Goal: Information Seeking & Learning: Check status

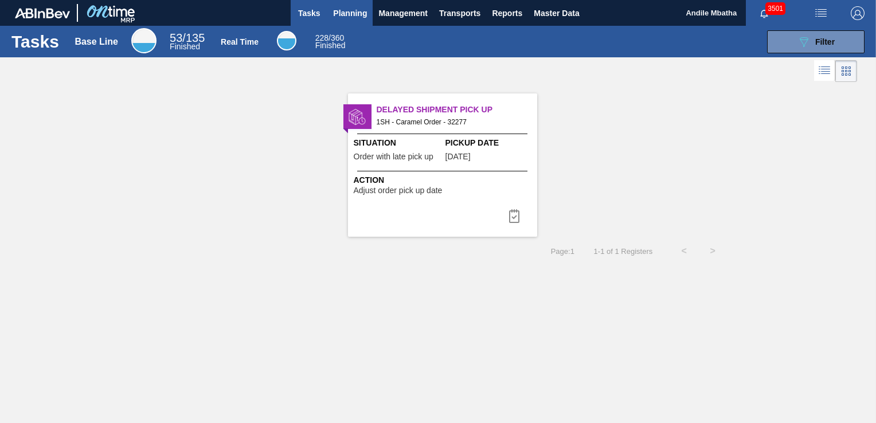
click at [350, 14] on span "Planning" at bounding box center [350, 13] width 34 height 14
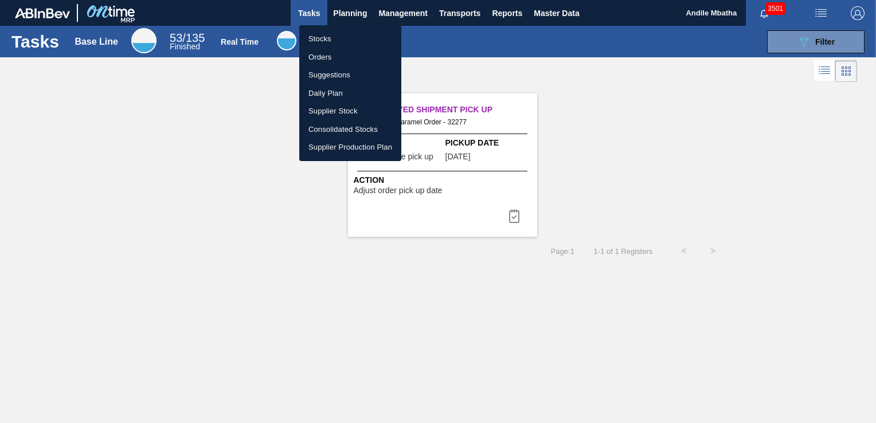
drag, startPoint x: 321, startPoint y: 39, endPoint x: 323, endPoint y: 49, distance: 10.2
click at [321, 39] on li "Stocks" at bounding box center [350, 39] width 102 height 18
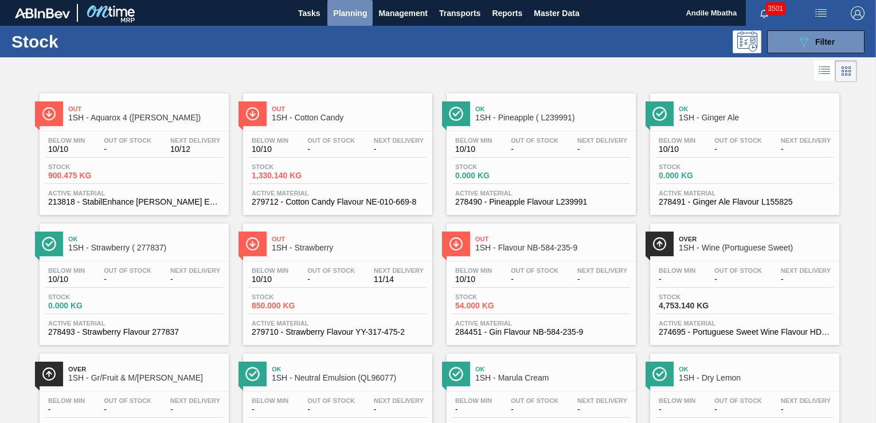
click at [351, 14] on span "Planning" at bounding box center [350, 13] width 34 height 14
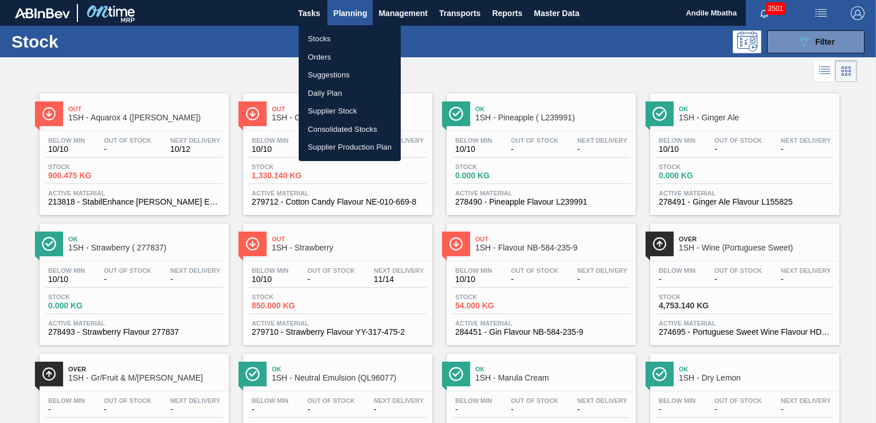
click at [339, 41] on li "Stocks" at bounding box center [350, 39] width 102 height 18
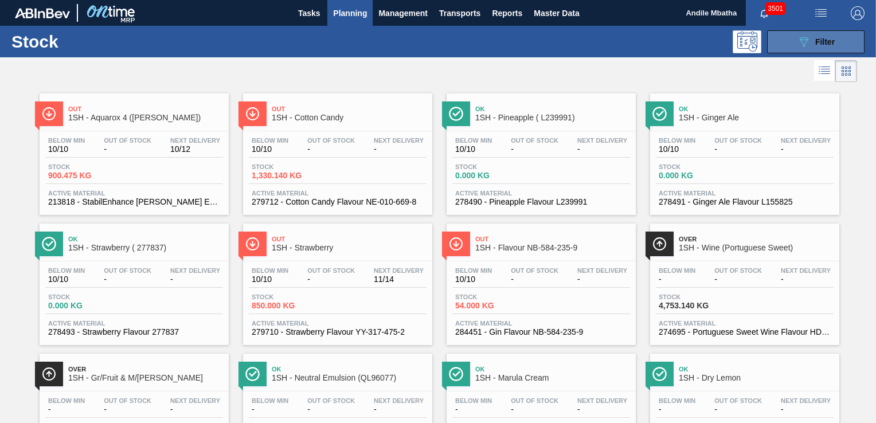
click at [808, 43] on icon "089F7B8B-B2A5-4AFE-B5C0-19BA573D28AC" at bounding box center [804, 42] width 14 height 14
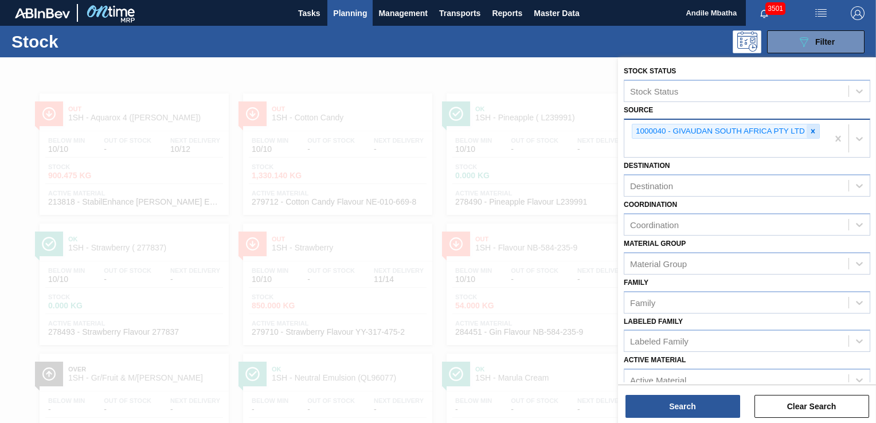
click at [811, 130] on icon at bounding box center [813, 131] width 8 height 8
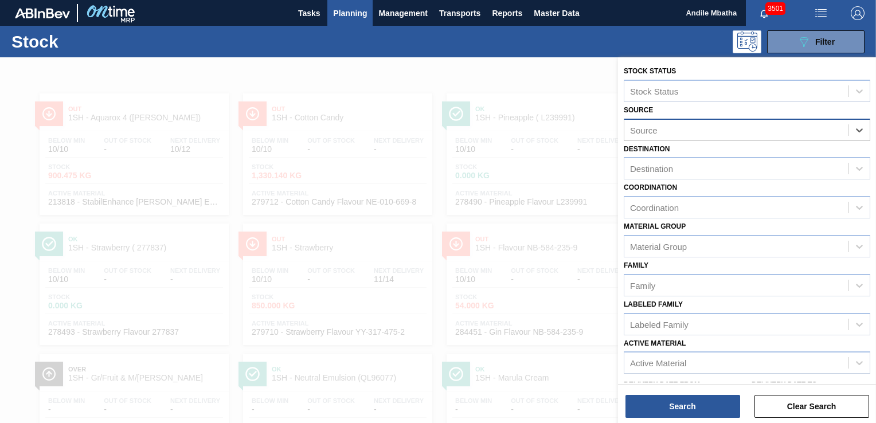
click at [706, 131] on div "Source" at bounding box center [736, 130] width 224 height 17
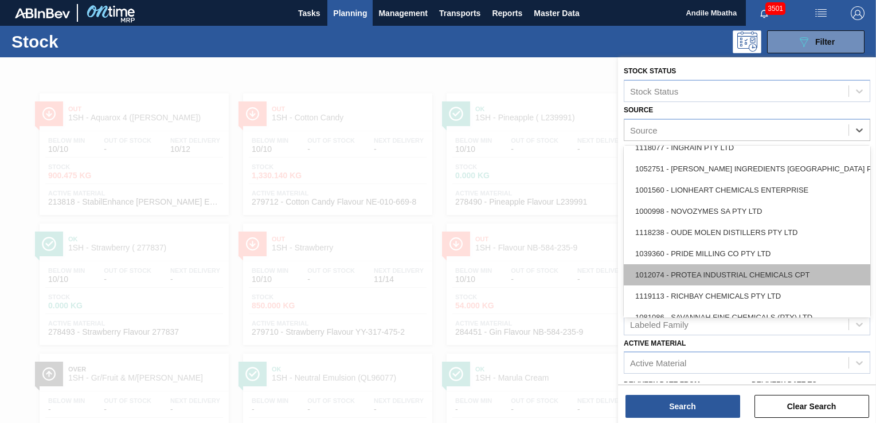
scroll to position [384, 0]
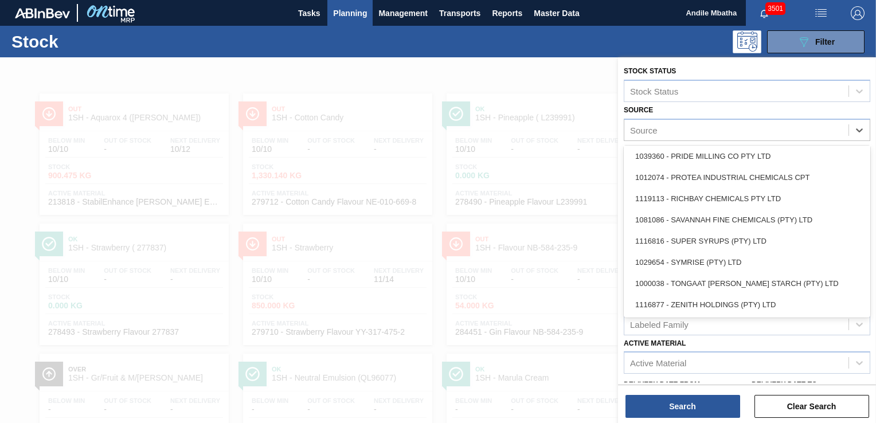
drag, startPoint x: 866, startPoint y: 272, endPoint x: 869, endPoint y: 255, distance: 17.4
click at [869, 255] on div "1116838 - BRAGAN CHEMICALS (PTY) LTD 1010556 - BRENNTAG SOUTH AFRICA PTY LTD 11…" at bounding box center [747, 232] width 247 height 172
click at [867, 265] on div "1116838 - BRAGAN CHEMICALS (PTY) LTD 1010556 - BRENNTAG SOUTH AFRICA PTY LTD 11…" at bounding box center [747, 232] width 247 height 172
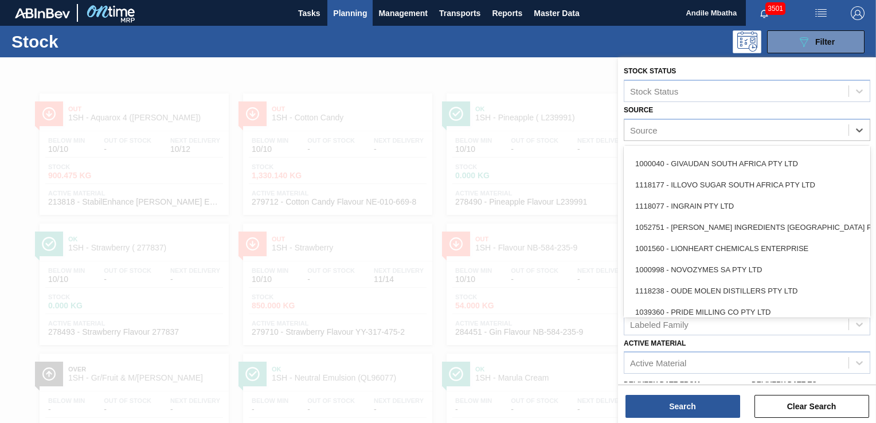
scroll to position [224, 0]
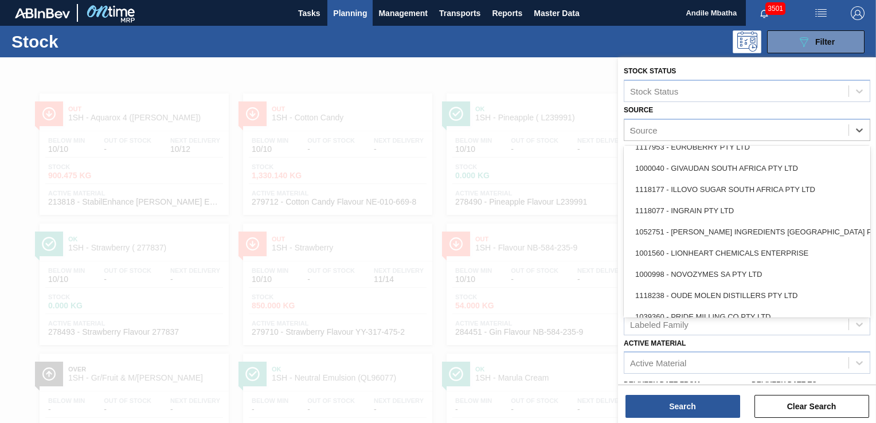
type input "sy"
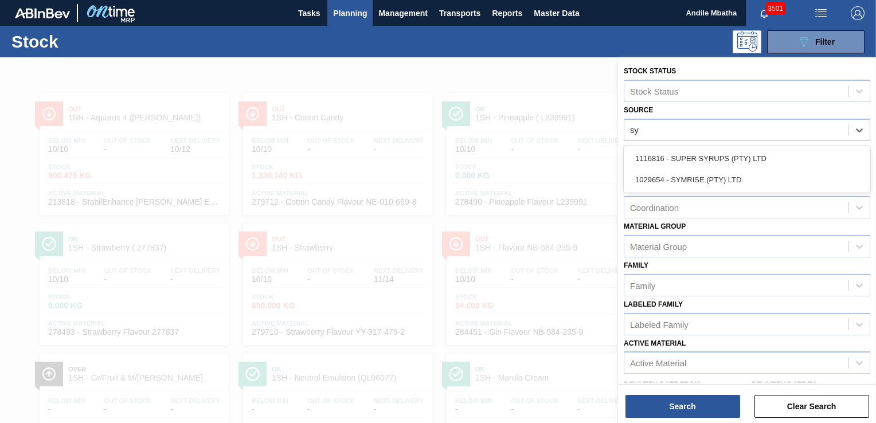
scroll to position [0, 0]
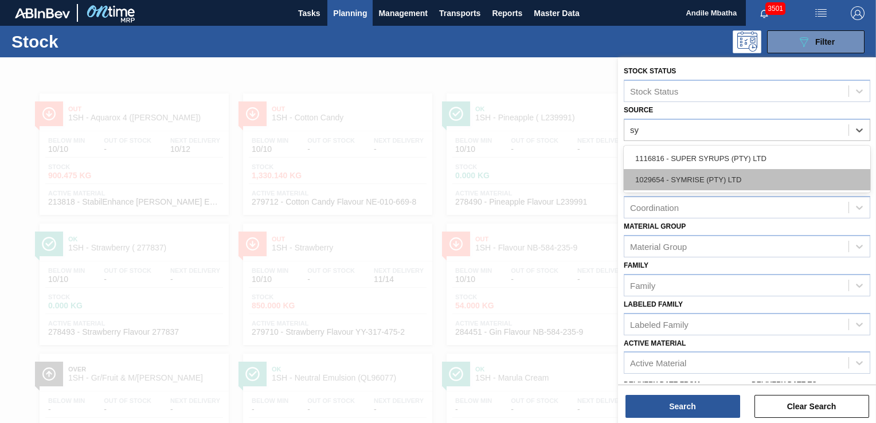
click at [668, 178] on div "1029654 - SYMRISE (PTY) LTD" at bounding box center [747, 179] width 247 height 21
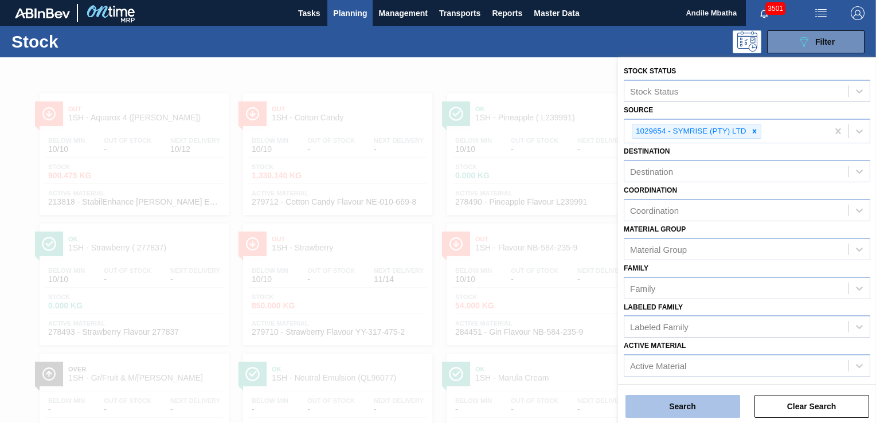
click at [668, 407] on button "Search" at bounding box center [683, 406] width 115 height 23
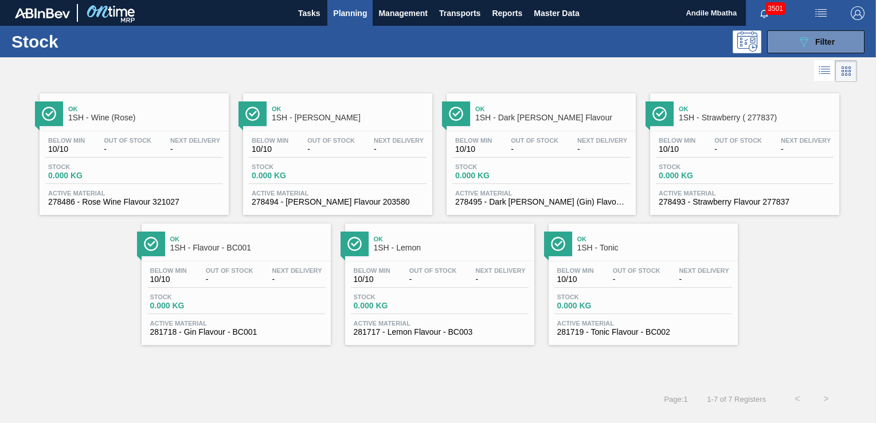
click at [616, 283] on span "-" at bounding box center [637, 279] width 48 height 9
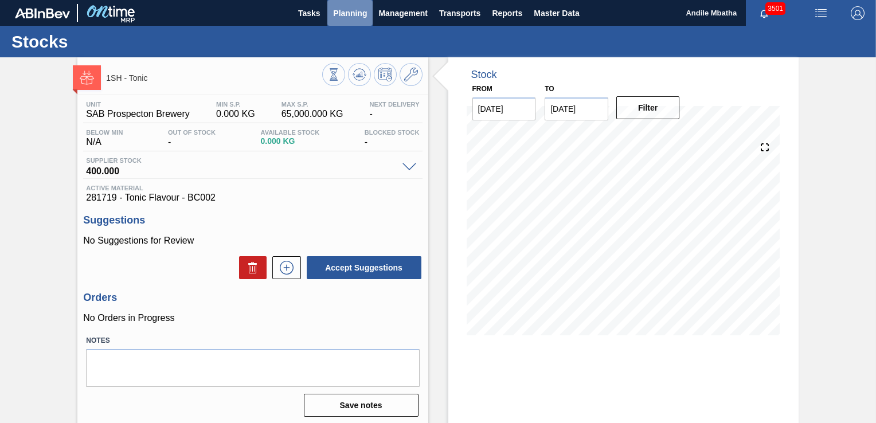
click at [351, 14] on span "Planning" at bounding box center [350, 13] width 34 height 14
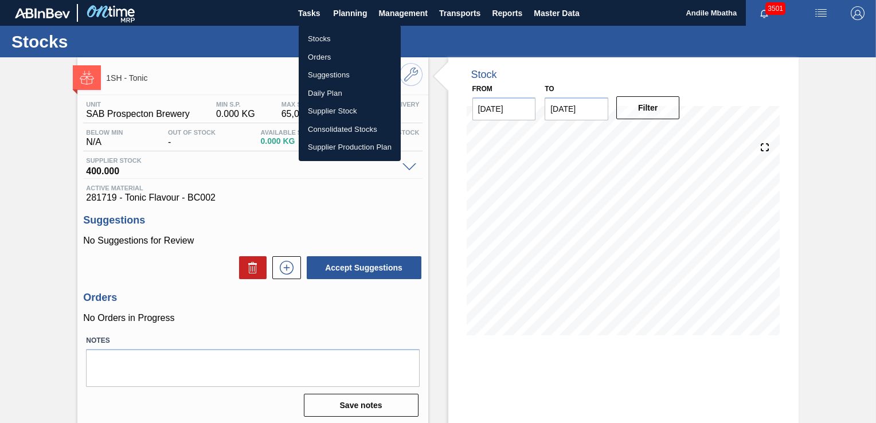
click at [345, 8] on div at bounding box center [438, 211] width 876 height 423
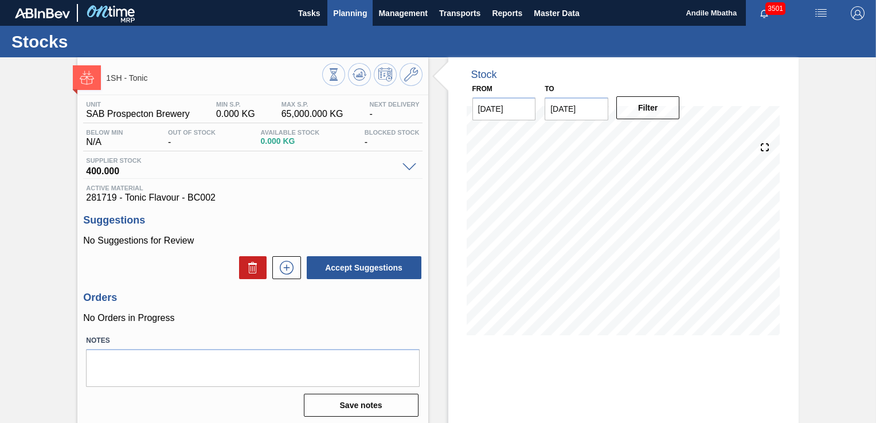
click at [344, 9] on span "Planning" at bounding box center [350, 13] width 34 height 14
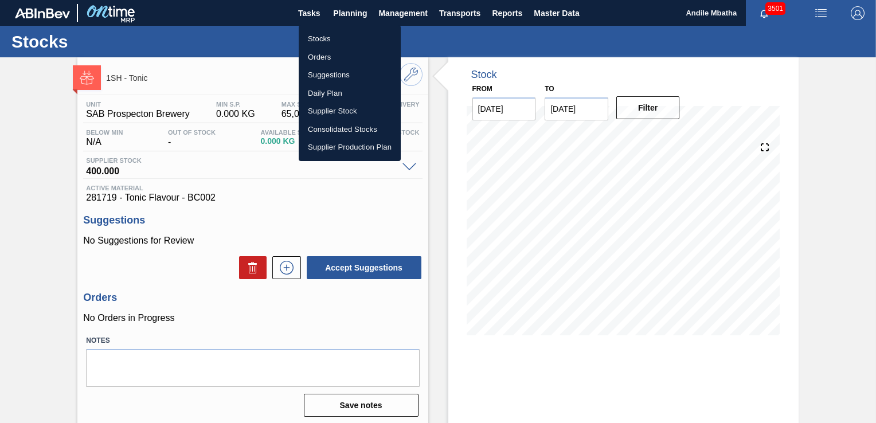
click at [330, 42] on li "Stocks" at bounding box center [350, 39] width 102 height 18
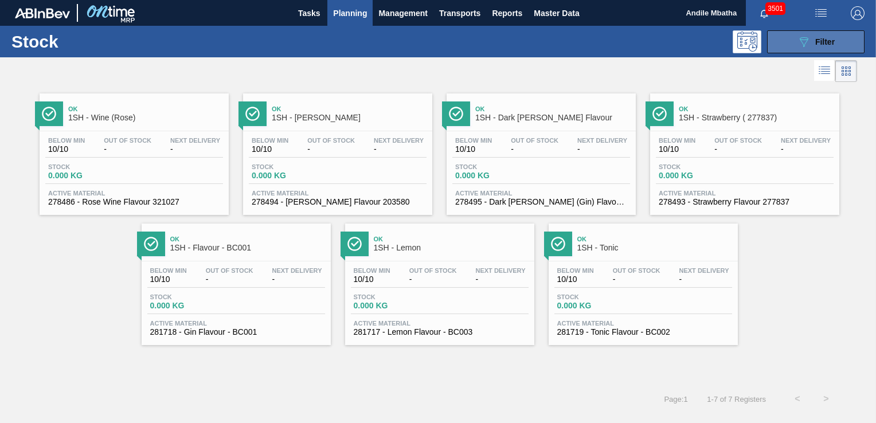
click at [797, 37] on icon "089F7B8B-B2A5-4AFE-B5C0-19BA573D28AC" at bounding box center [804, 42] width 14 height 14
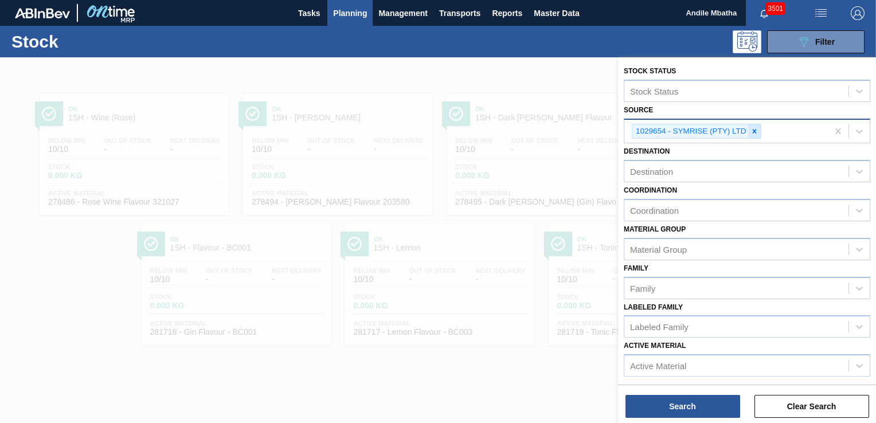
click at [757, 133] on icon at bounding box center [755, 131] width 8 height 8
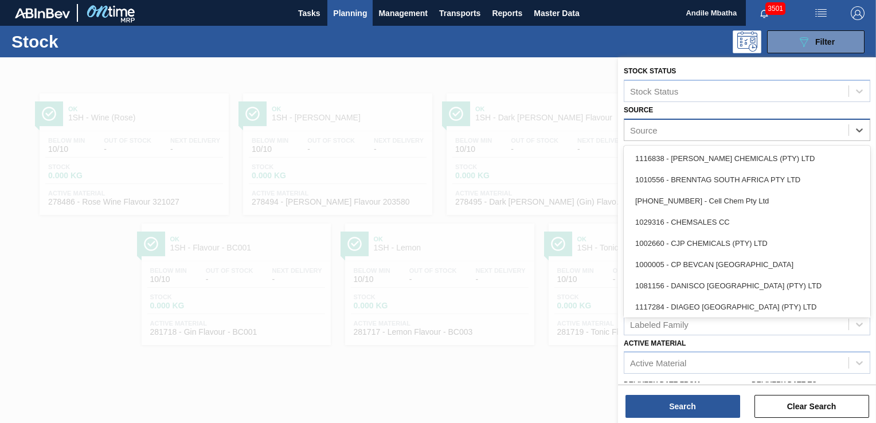
click at [720, 132] on div "Source" at bounding box center [736, 130] width 224 height 17
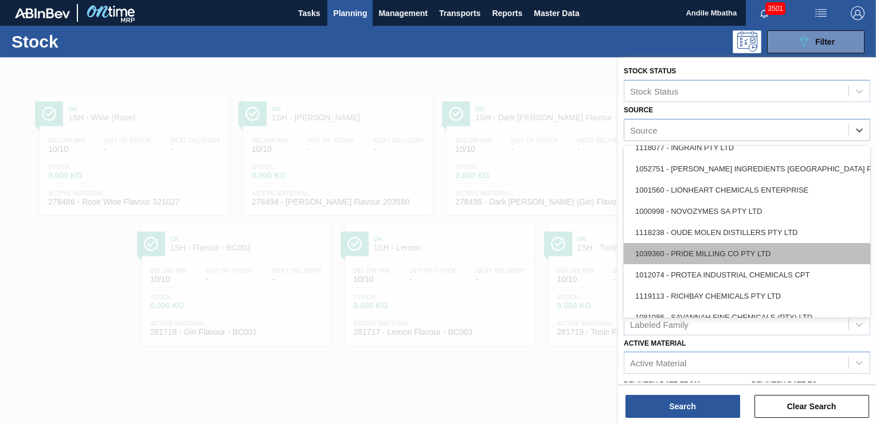
scroll to position [344, 0]
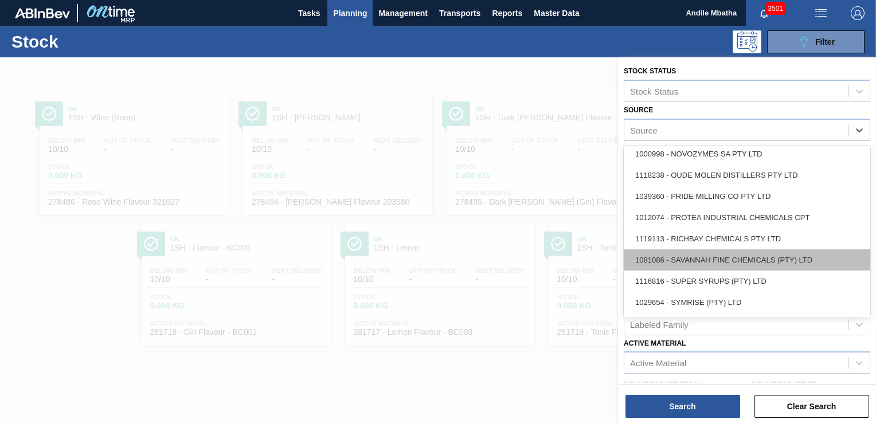
type input "G"
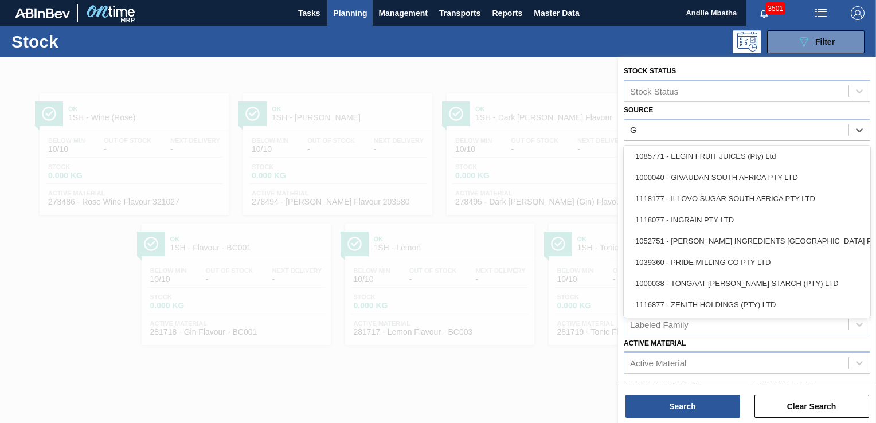
scroll to position [66, 0]
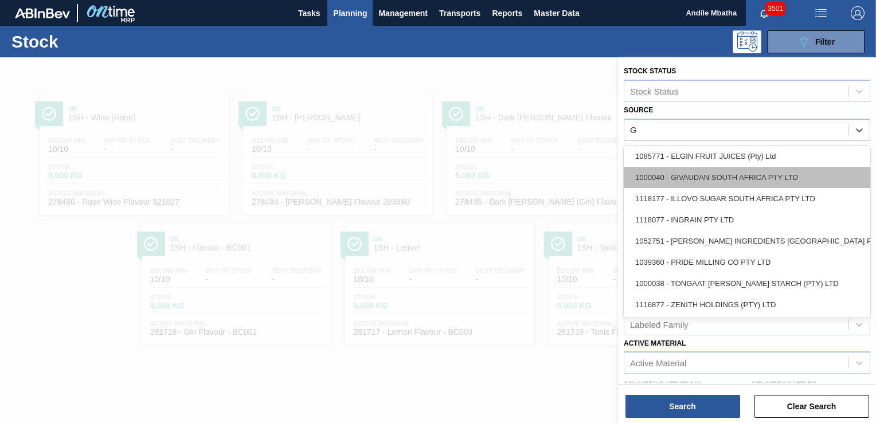
click at [699, 179] on div "1000040 - GIVAUDAN SOUTH AFRICA PTY LTD" at bounding box center [747, 177] width 247 height 21
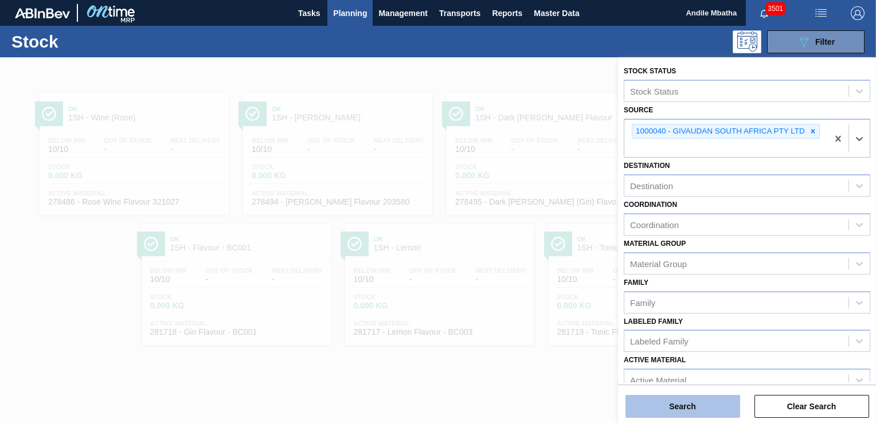
click at [677, 406] on button "Search" at bounding box center [683, 406] width 115 height 23
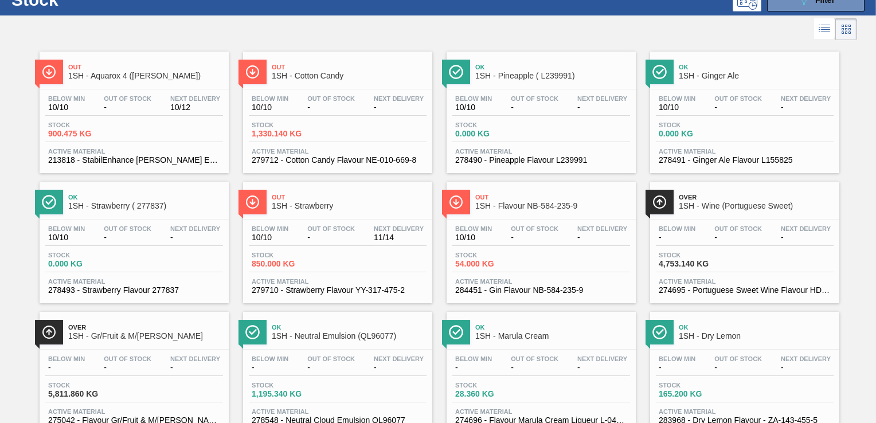
scroll to position [79, 0]
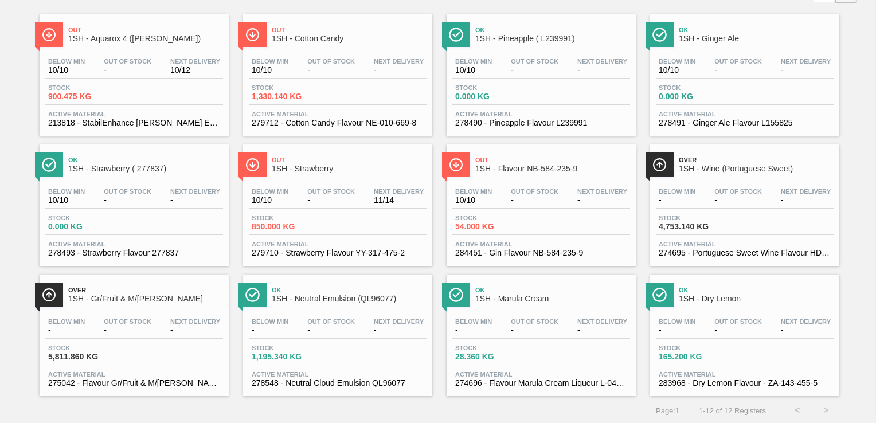
click at [294, 176] on div "Out 1SH - Strawberry" at bounding box center [349, 165] width 155 height 26
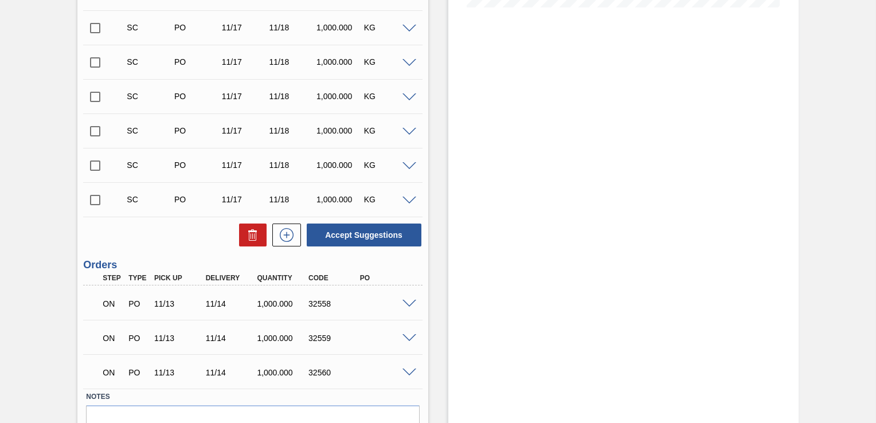
scroll to position [344, 0]
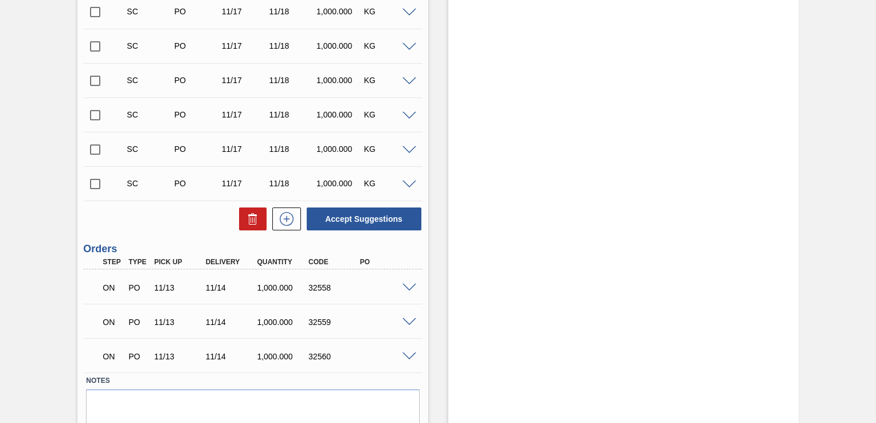
click at [408, 360] on div "ON PO 11/13 11/14 1,000.000 32560" at bounding box center [252, 355] width 339 height 29
click at [408, 357] on span at bounding box center [410, 357] width 14 height 9
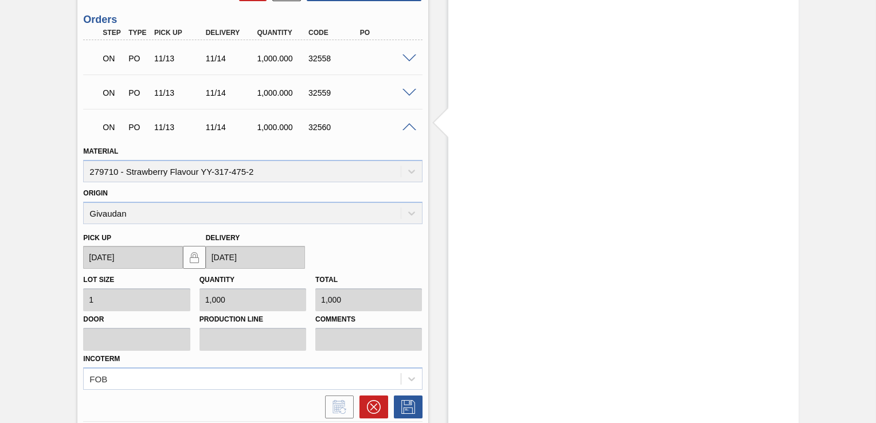
scroll to position [401, 0]
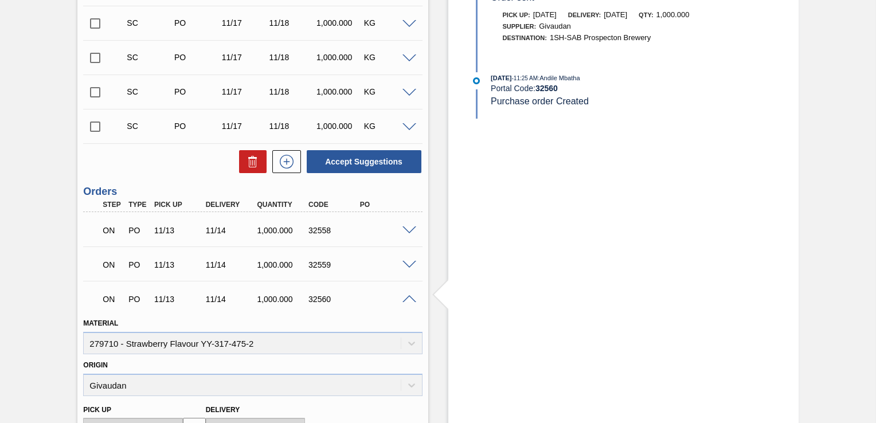
drag, startPoint x: 874, startPoint y: 211, endPoint x: 876, endPoint y: 132, distance: 78.6
click at [874, 132] on main "Tasks Planning Management Transports Reports Master Data Andile Mbatha 3501 Mar…" at bounding box center [438, 211] width 876 height 423
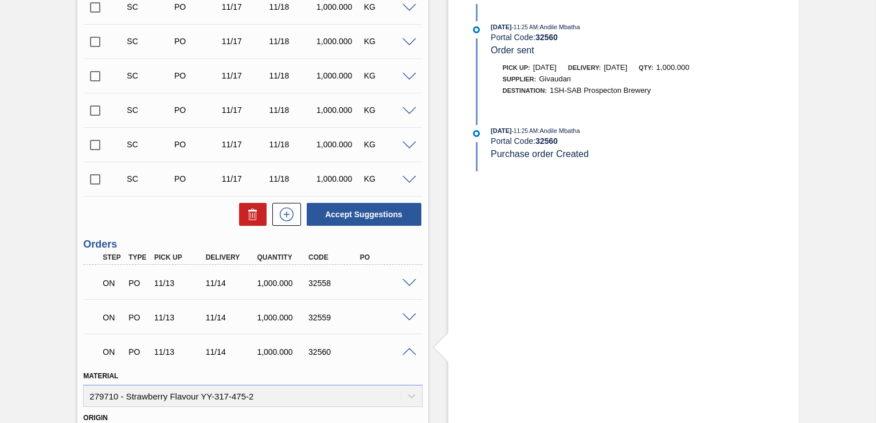
scroll to position [352, 0]
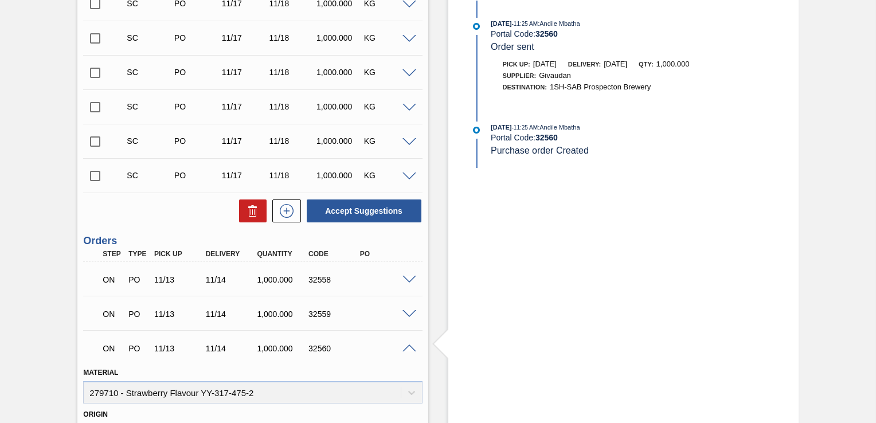
click at [406, 315] on span at bounding box center [410, 314] width 14 height 9
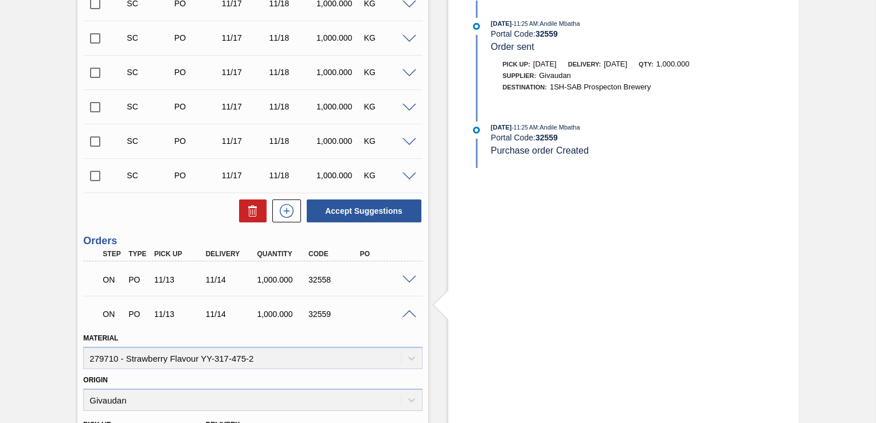
click at [409, 313] on span at bounding box center [410, 314] width 14 height 9
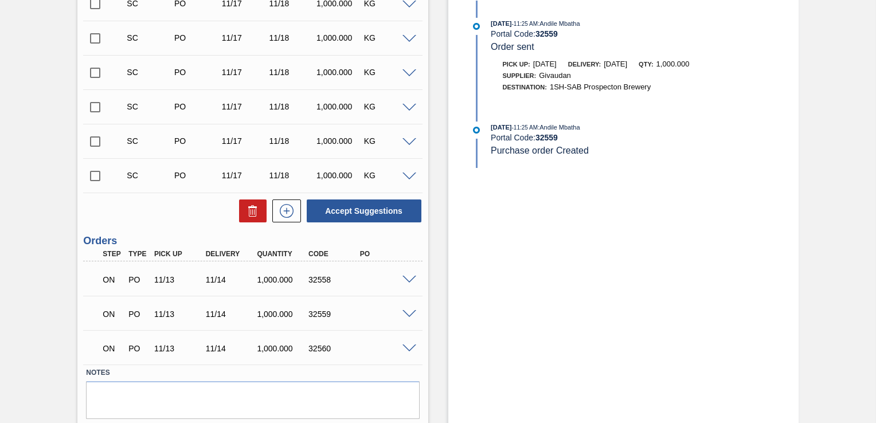
click at [411, 350] on span at bounding box center [410, 349] width 14 height 9
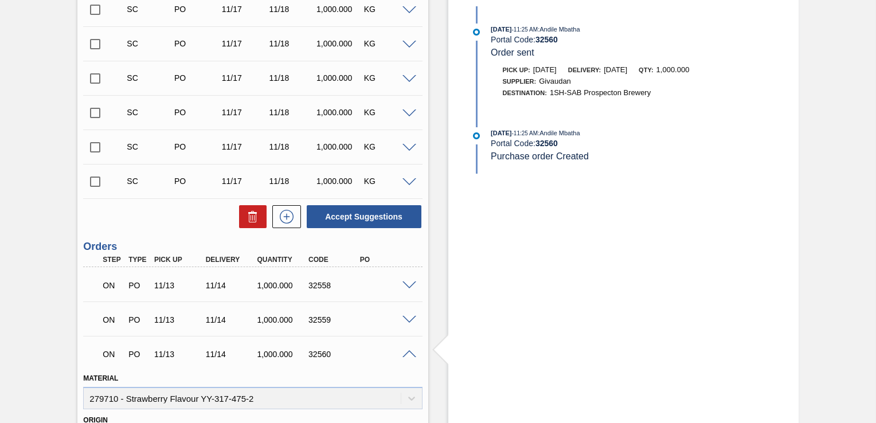
scroll to position [401, 0]
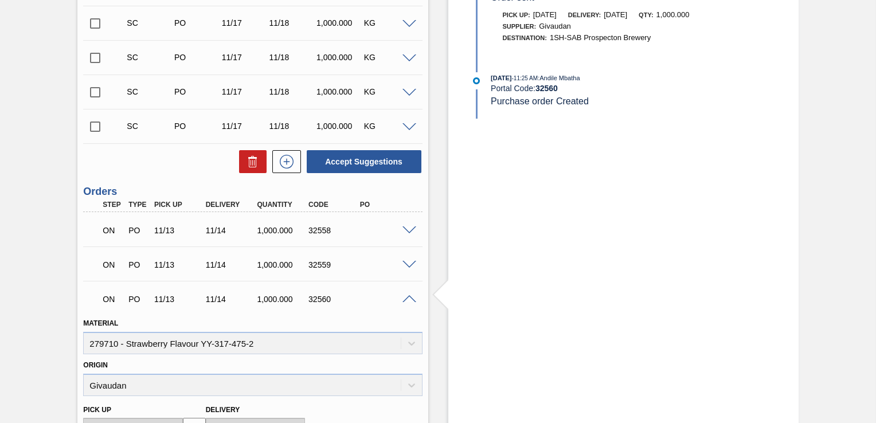
click at [407, 302] on span at bounding box center [410, 299] width 14 height 9
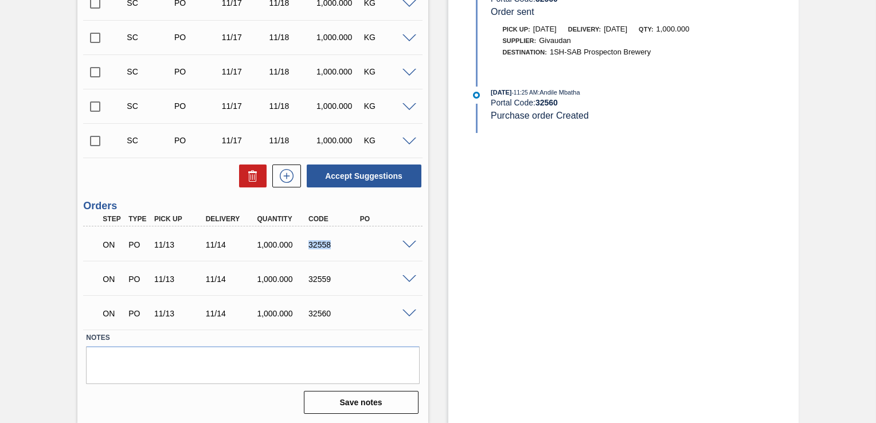
drag, startPoint x: 307, startPoint y: 244, endPoint x: 333, endPoint y: 245, distance: 25.3
click at [333, 245] on div "32558" at bounding box center [334, 244] width 56 height 9
click at [619, 331] on div "Stock From 10/10/2025 to 10/24/2025 Filter 10/06/2025 - 11:25 AM : Andile Mbath…" at bounding box center [623, 46] width 350 height 753
click at [513, 226] on div "Stock From 10/10/2025 to 10/24/2025 Filter 10/06/2025 - 11:25 AM : Andile Mbath…" at bounding box center [623, 46] width 350 height 753
click at [409, 244] on span at bounding box center [410, 245] width 14 height 9
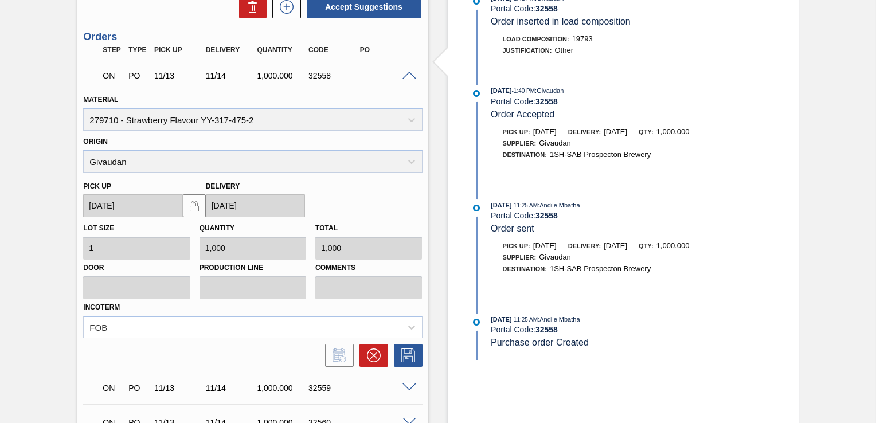
scroll to position [435, 0]
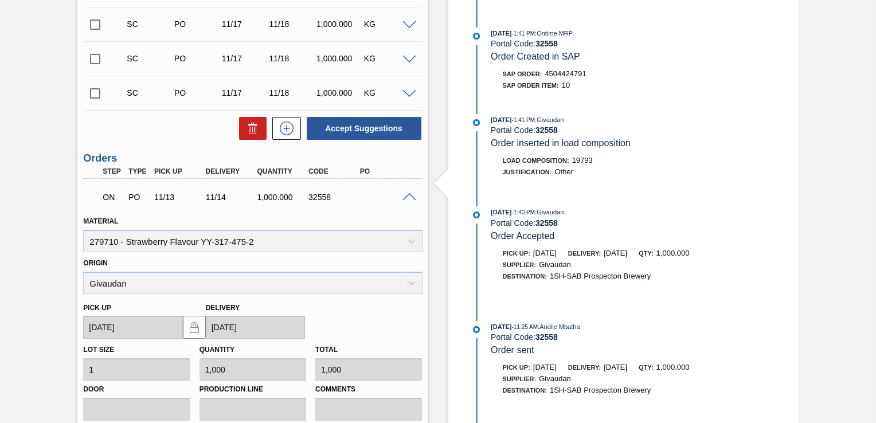
click at [411, 198] on span at bounding box center [410, 197] width 14 height 9
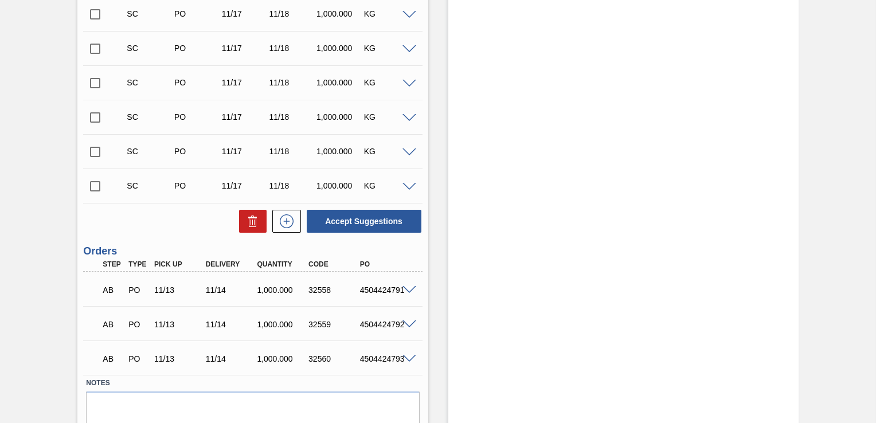
scroll to position [387, 0]
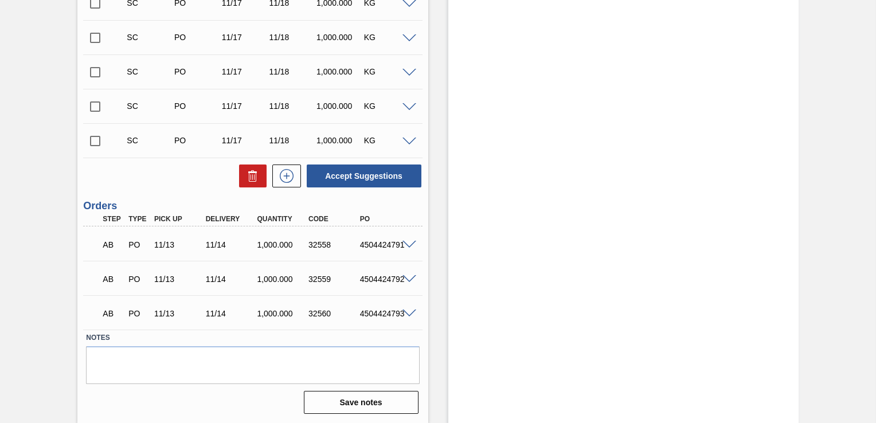
click at [601, 147] on div "Stock From 10/10/2025 to 10/24/2025 Filter" at bounding box center [623, 46] width 350 height 753
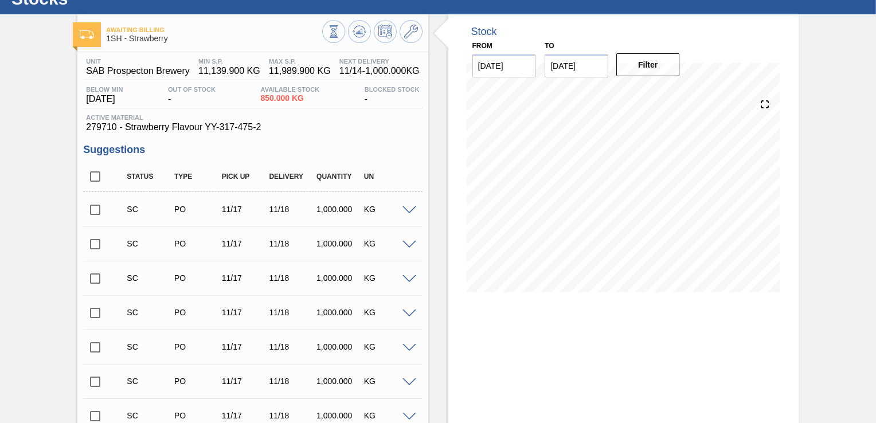
scroll to position [0, 0]
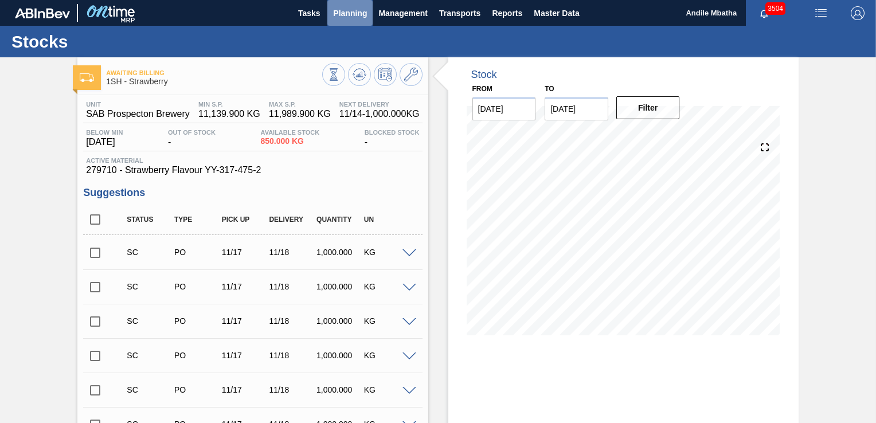
click at [337, 14] on span "Planning" at bounding box center [350, 13] width 34 height 14
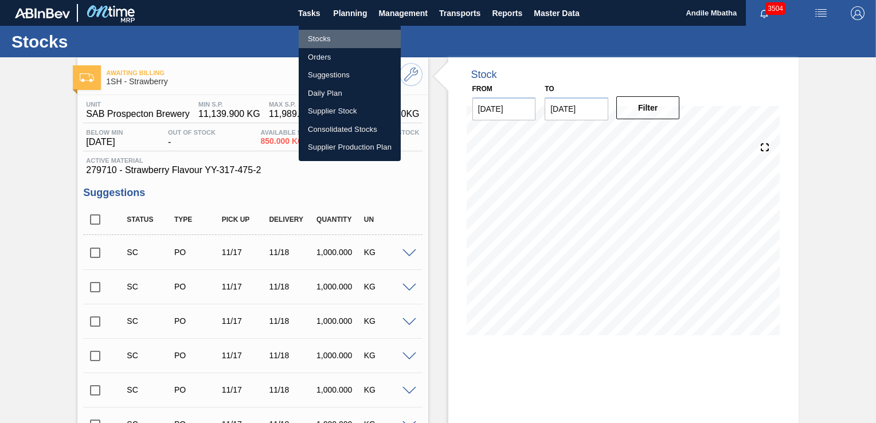
click at [331, 38] on li "Stocks" at bounding box center [350, 39] width 102 height 18
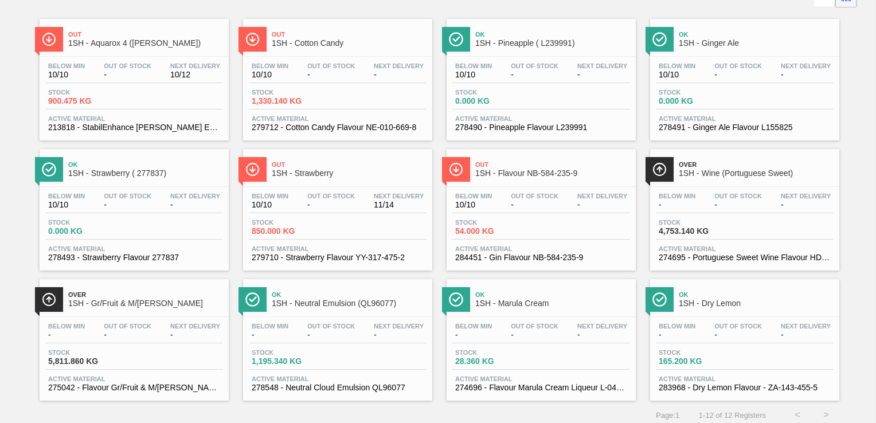
scroll to position [79, 0]
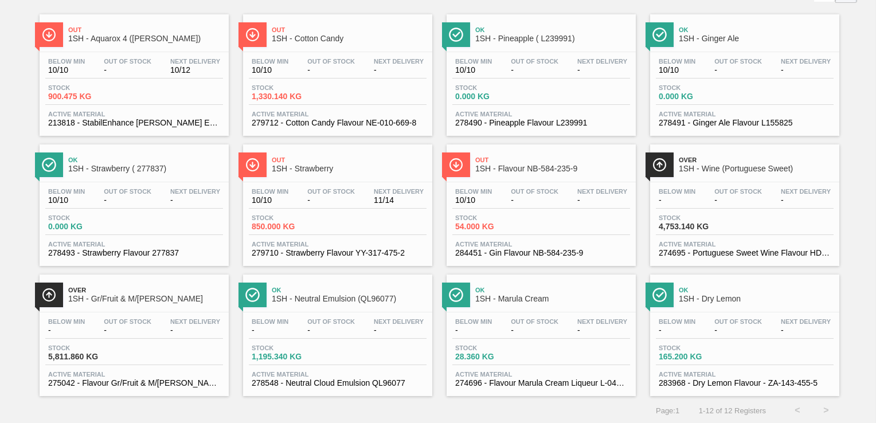
click at [331, 66] on span "-" at bounding box center [331, 70] width 48 height 9
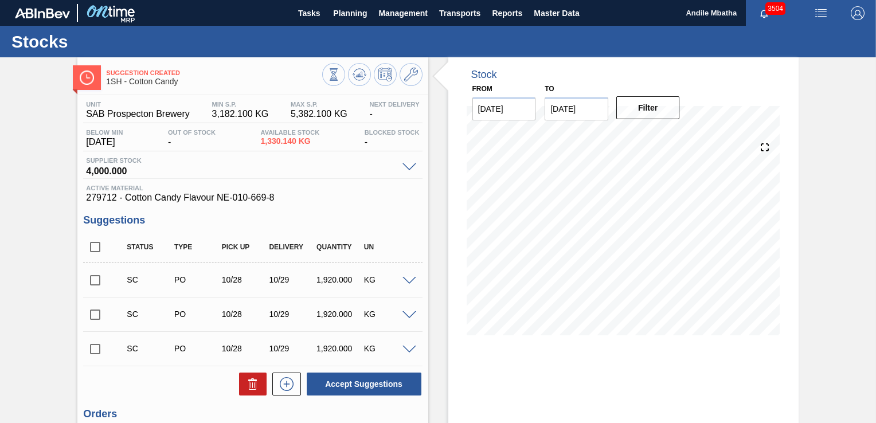
scroll to position [119, 0]
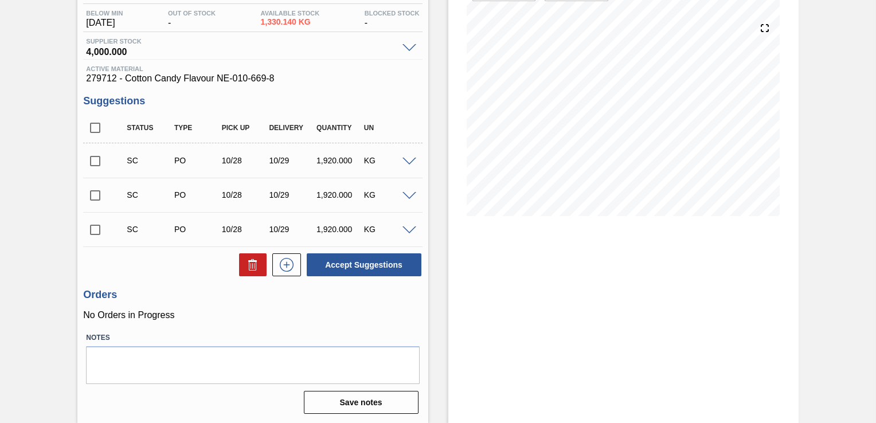
click at [408, 161] on span at bounding box center [410, 162] width 14 height 9
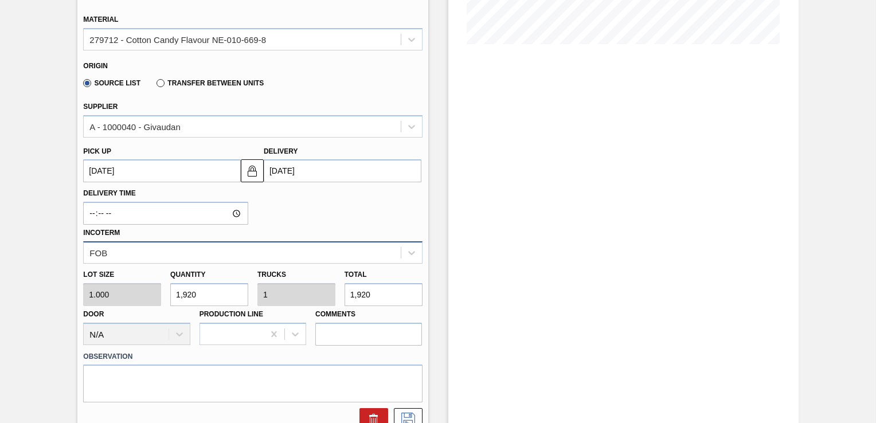
scroll to position [177, 0]
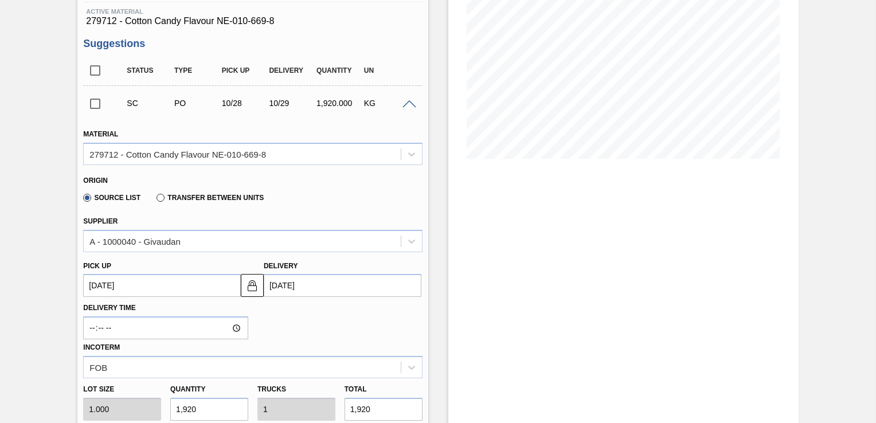
click at [94, 104] on input "checkbox" at bounding box center [95, 104] width 24 height 24
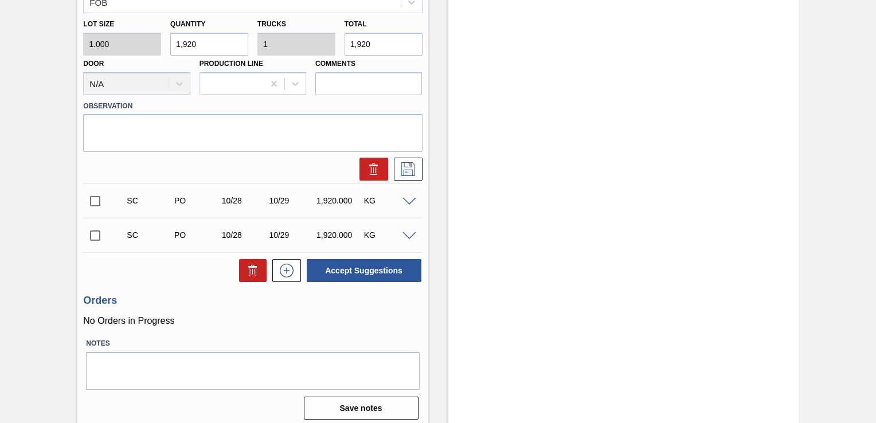
scroll to position [542, 0]
click at [374, 275] on button "Accept Suggestions" at bounding box center [364, 270] width 115 height 23
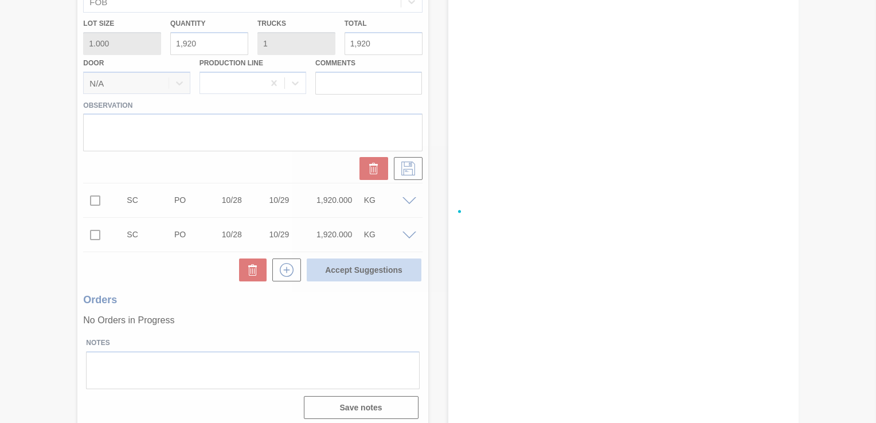
checkbox input "false"
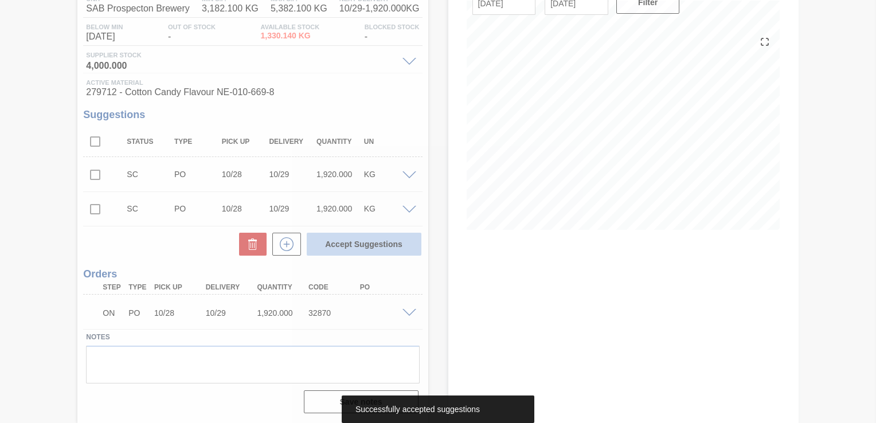
scroll to position [80, 0]
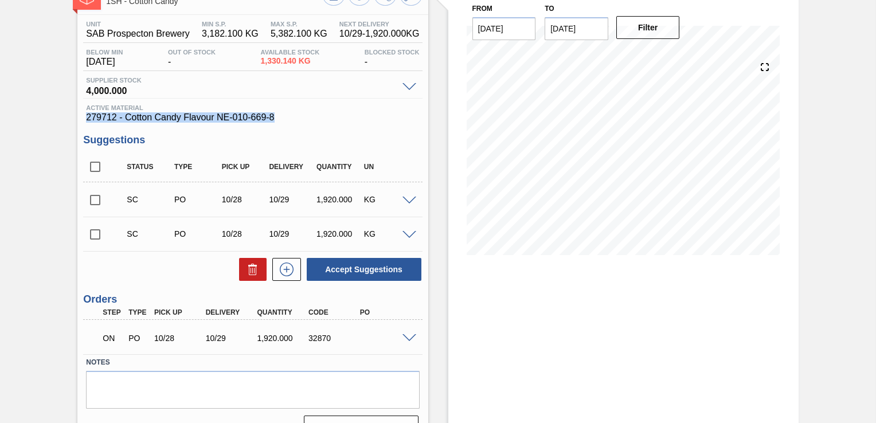
drag, startPoint x: 280, startPoint y: 120, endPoint x: 87, endPoint y: 120, distance: 193.8
click at [87, 120] on span "279712 - Cotton Candy Flavour NE-010-669-8" at bounding box center [252, 117] width 333 height 10
copy span "279712 - Cotton Candy Flavour NE-010-669-8"
click at [708, 288] on div "Stock From 10/10/2025 to 10/24/2025 Filter 10/16 Stock Projection 1,330.14 SAP …" at bounding box center [623, 212] width 350 height 471
click at [96, 203] on input "checkbox" at bounding box center [95, 200] width 24 height 24
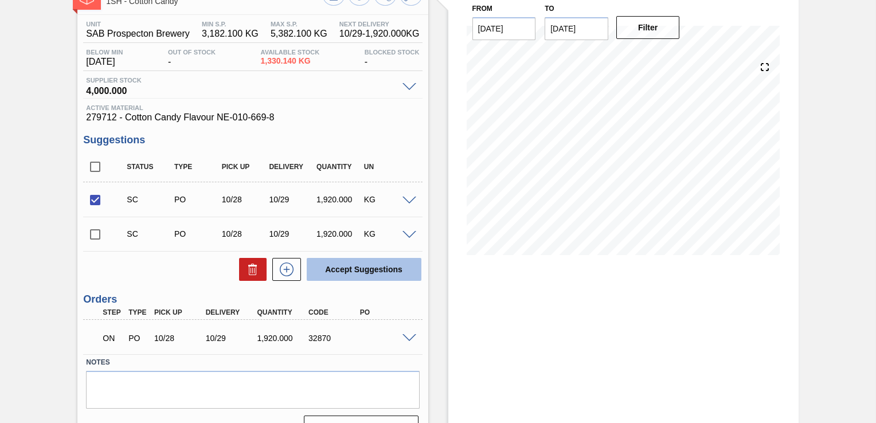
click at [366, 273] on button "Accept Suggestions" at bounding box center [364, 269] width 115 height 23
checkbox input "false"
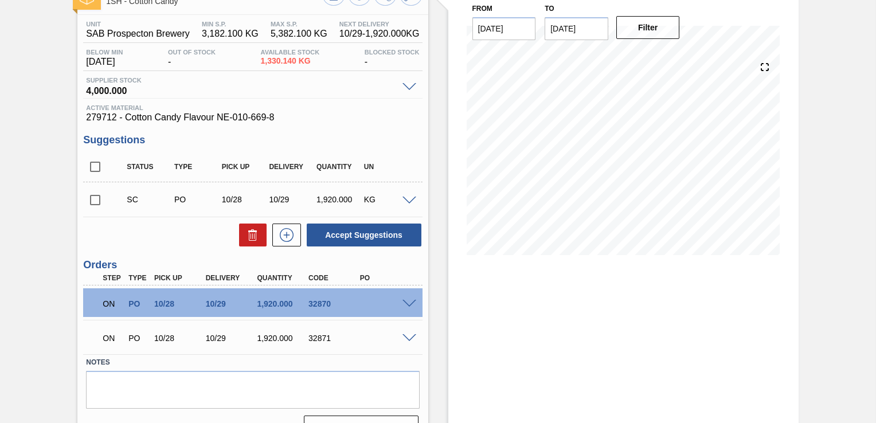
click at [600, 325] on div "Stock From 10/10/2025 to 10/24/2025 Filter 10/21 Stock Projection 1,330.14 SAP …" at bounding box center [623, 212] width 350 height 471
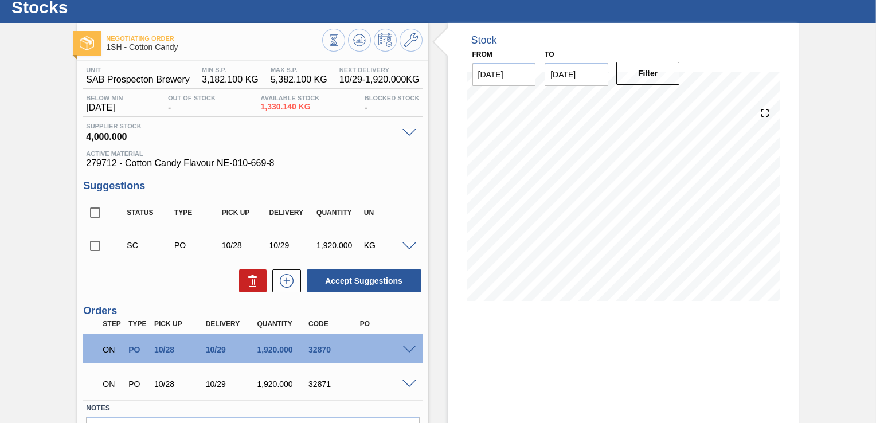
scroll to position [0, 0]
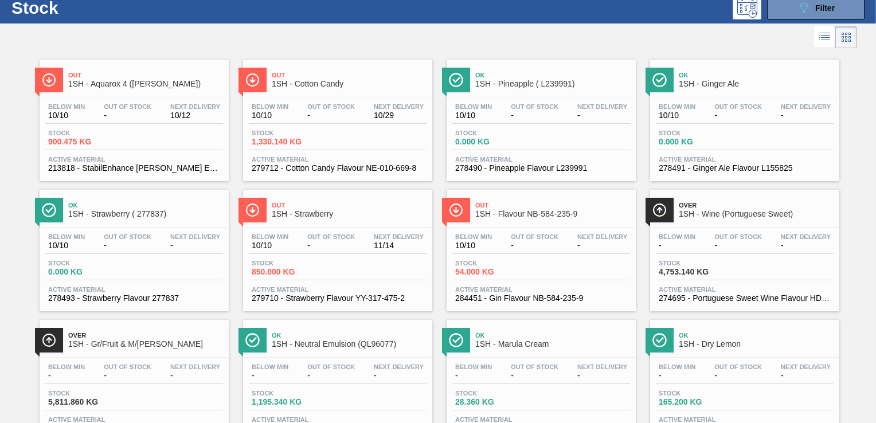
scroll to position [79, 0]
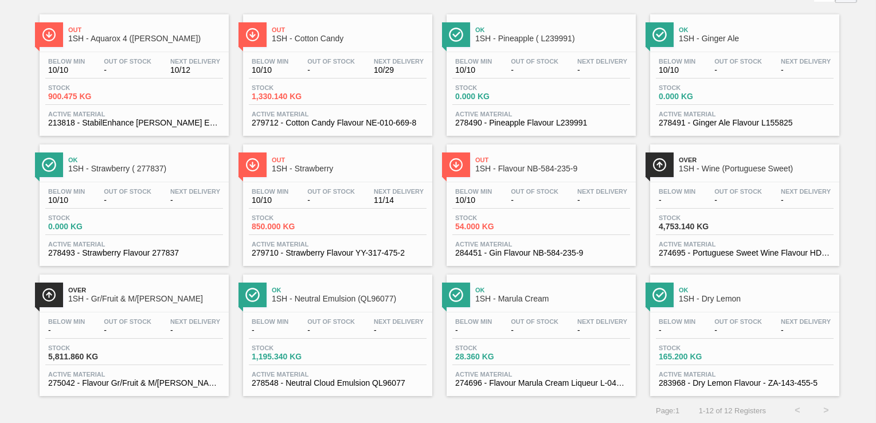
click at [315, 342] on div "Below Min - Out Of Stock - Next Delivery - Stock 1,195.340 KG Active Material 2…" at bounding box center [337, 351] width 189 height 78
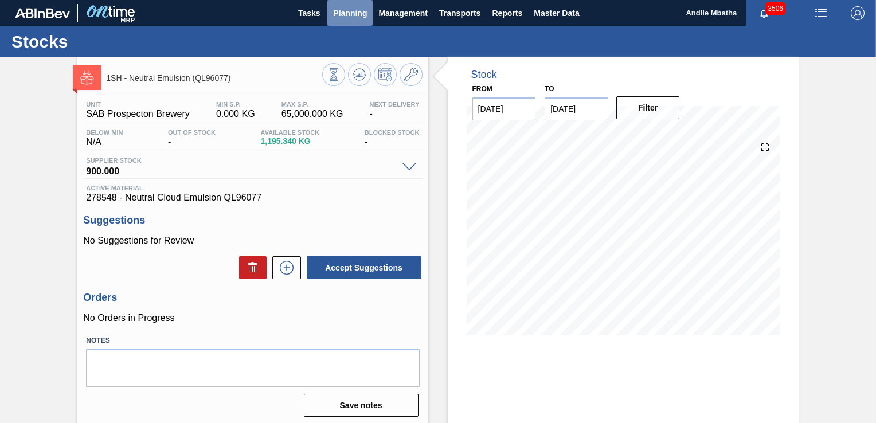
click at [341, 17] on span "Planning" at bounding box center [350, 13] width 34 height 14
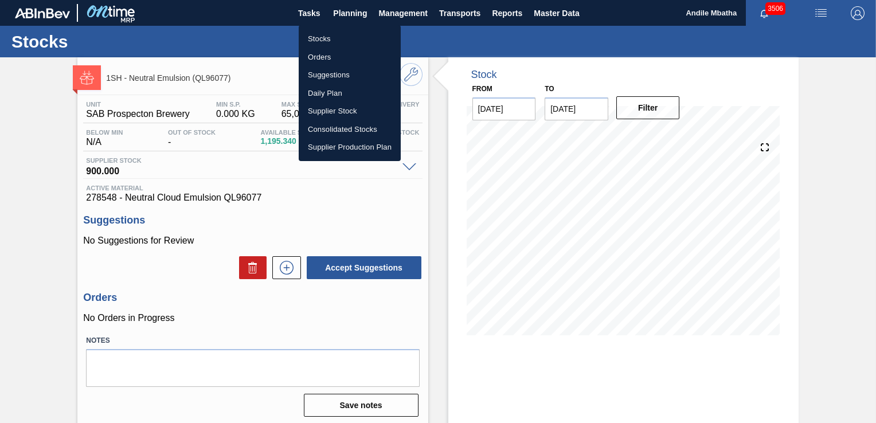
drag, startPoint x: 336, startPoint y: 36, endPoint x: 375, endPoint y: 45, distance: 40.1
click at [336, 36] on li "Stocks" at bounding box center [350, 39] width 102 height 18
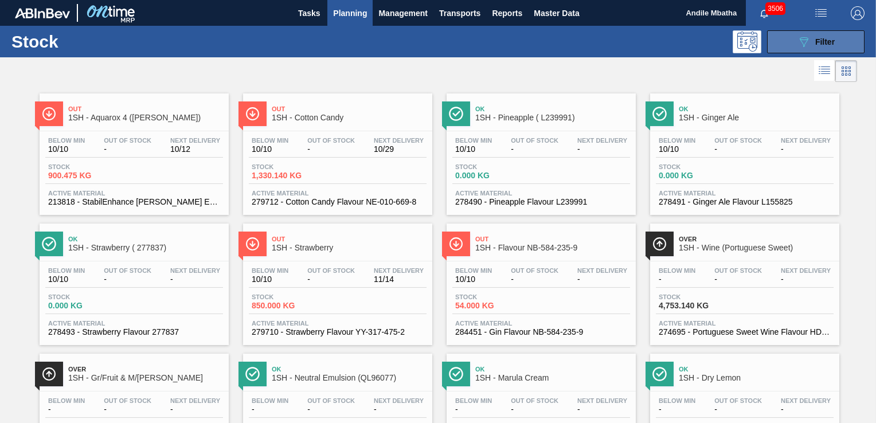
click at [806, 38] on icon at bounding box center [804, 42] width 9 height 10
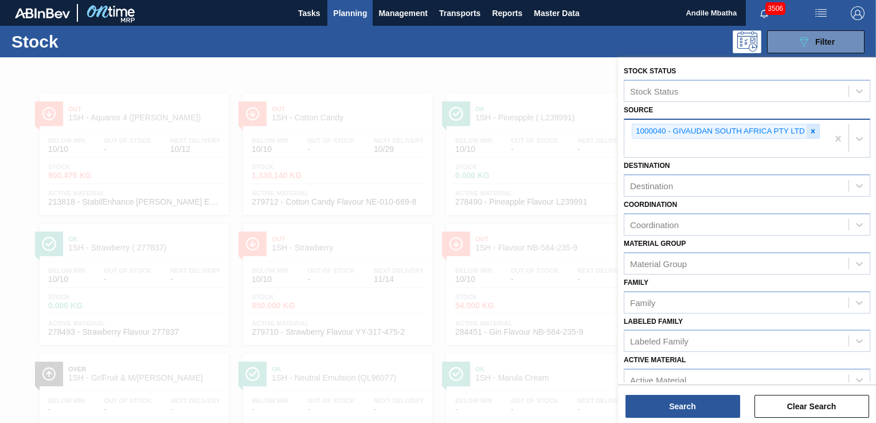
click at [813, 129] on icon at bounding box center [813, 131] width 8 height 8
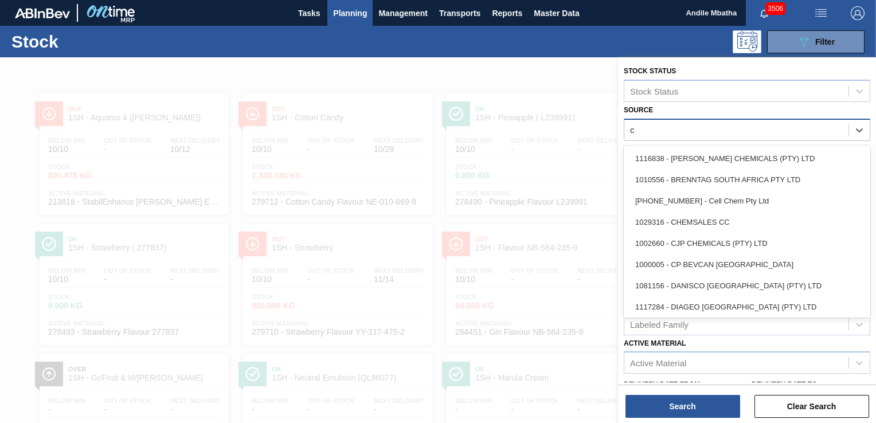
type input "cj"
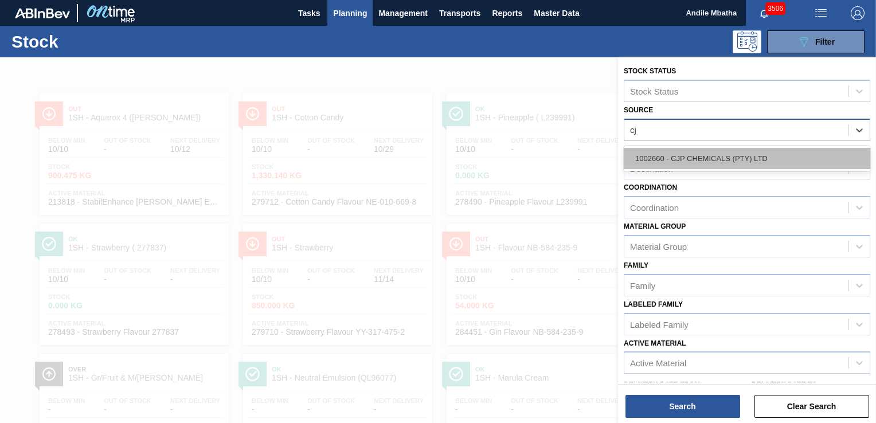
click at [744, 160] on div "1002660 - CJP CHEMICALS (PTY) LTD" at bounding box center [747, 158] width 247 height 21
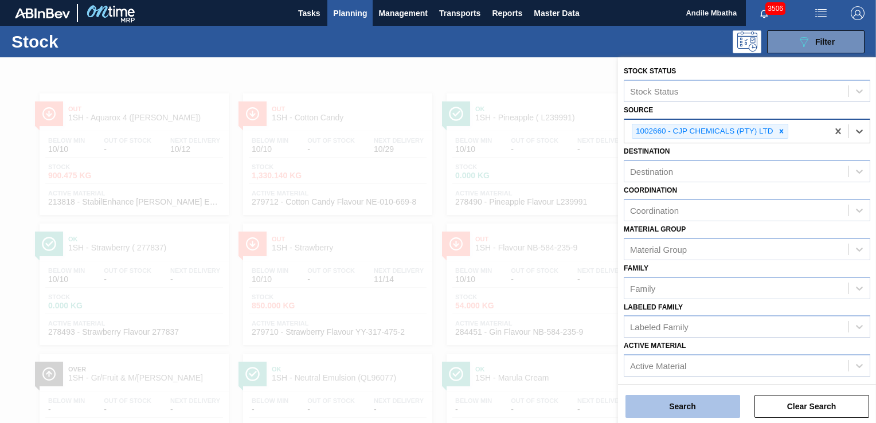
click at [667, 408] on button "Search" at bounding box center [683, 406] width 115 height 23
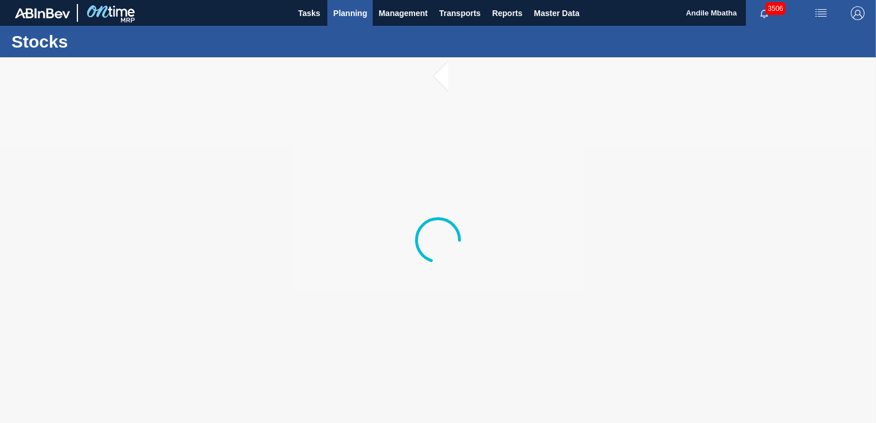
click at [355, 17] on span "Planning" at bounding box center [350, 13] width 34 height 14
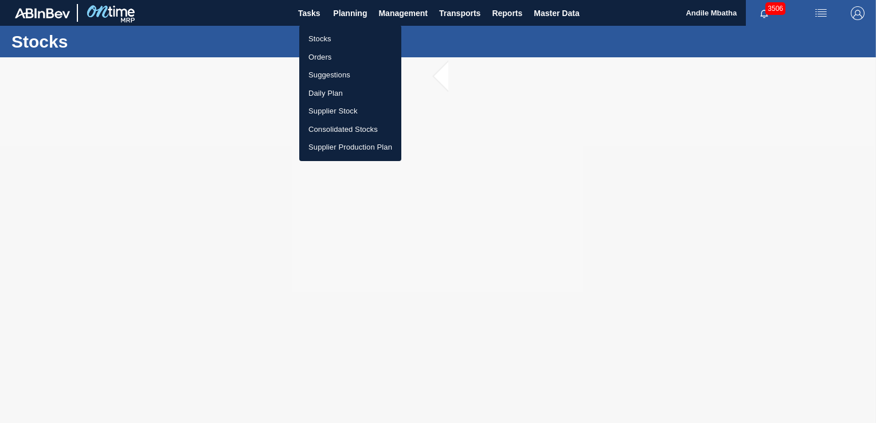
click at [328, 41] on li "Stocks" at bounding box center [350, 39] width 102 height 18
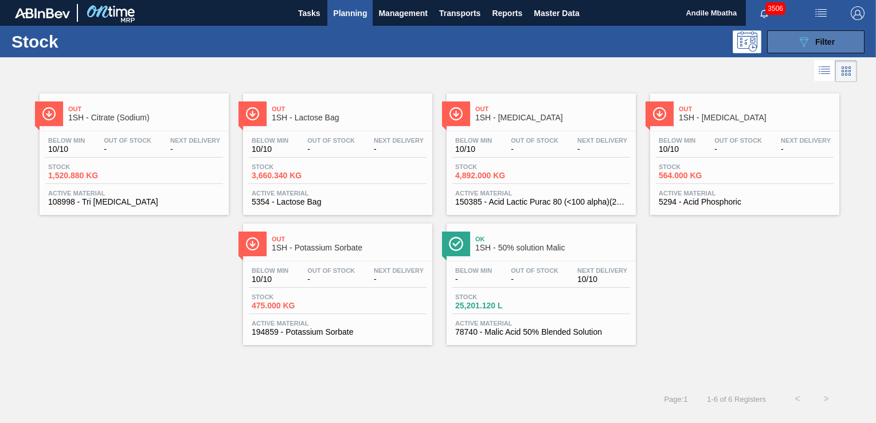
click at [812, 45] on div "089F7B8B-B2A5-4AFE-B5C0-19BA573D28AC Filter" at bounding box center [816, 42] width 38 height 14
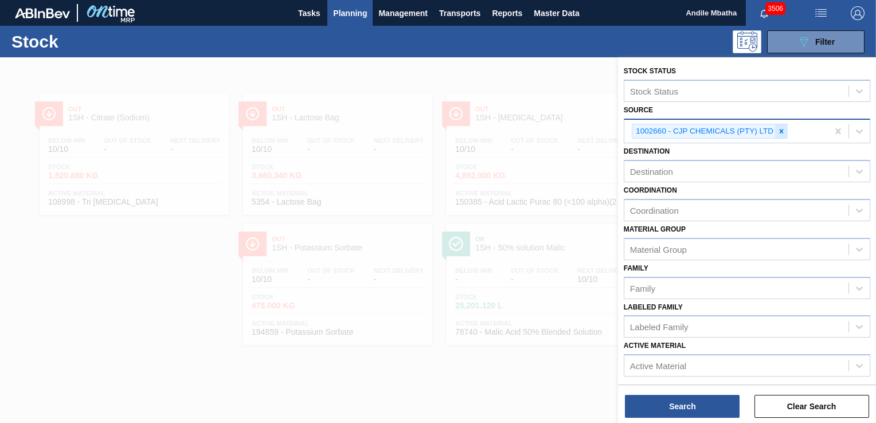
click at [778, 128] on icon at bounding box center [782, 131] width 8 height 8
click at [783, 128] on icon at bounding box center [782, 131] width 8 height 8
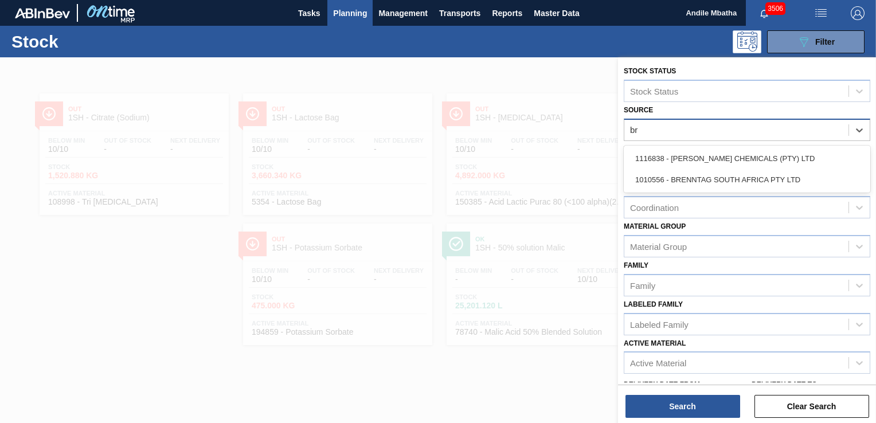
type input "bre"
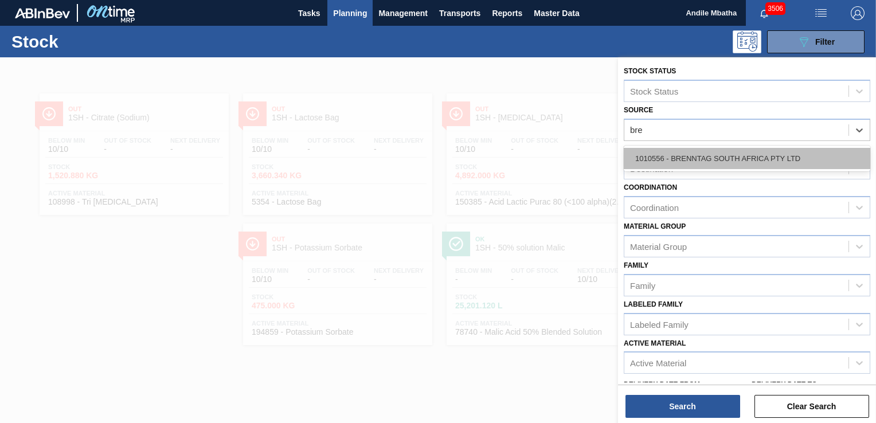
click at [728, 158] on div "1010556 - BRENNTAG SOUTH AFRICA PTY LTD" at bounding box center [747, 158] width 247 height 21
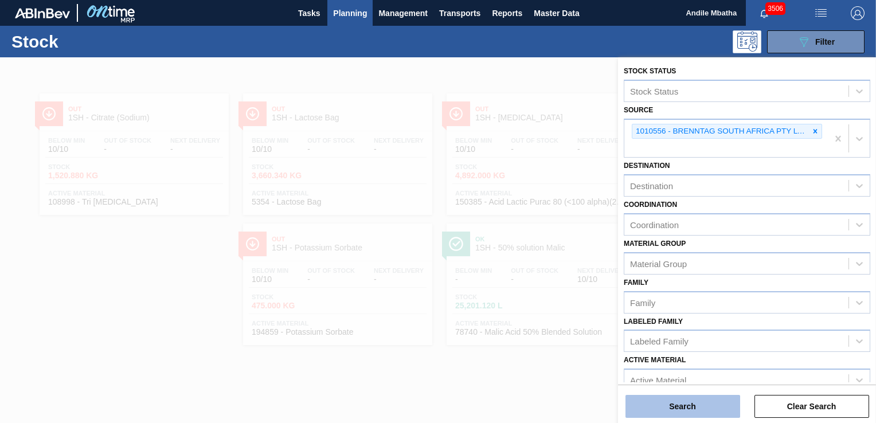
click at [668, 407] on button "Search" at bounding box center [683, 406] width 115 height 23
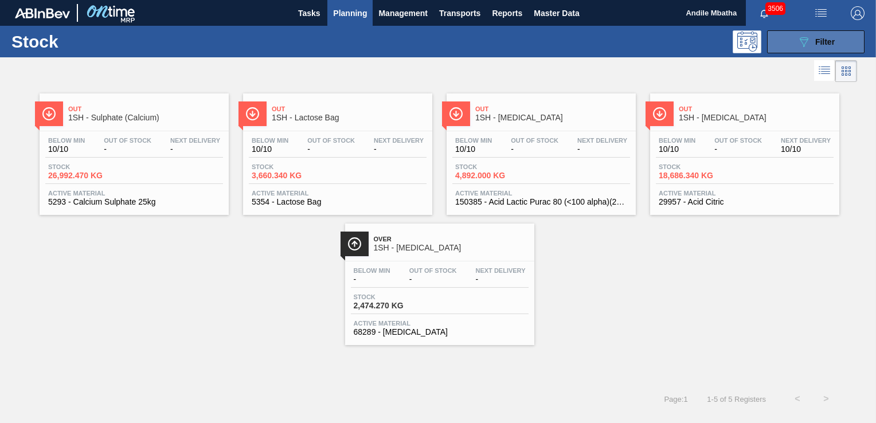
click at [792, 49] on button "089F7B8B-B2A5-4AFE-B5C0-19BA573D28AC Filter" at bounding box center [815, 41] width 97 height 23
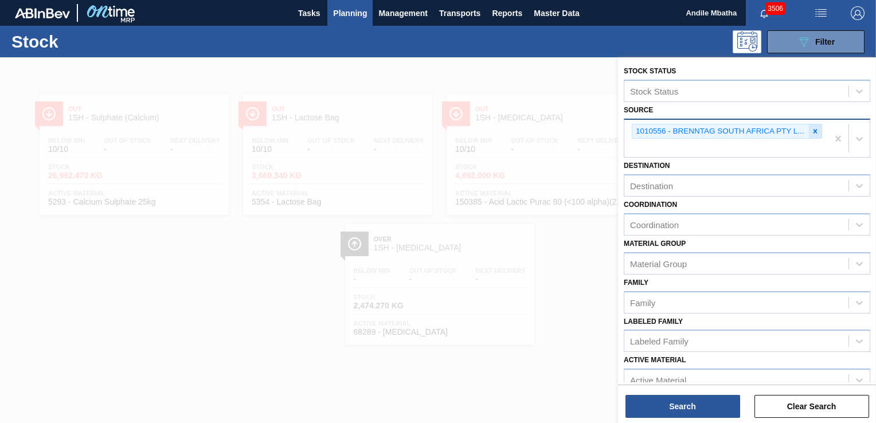
click at [814, 130] on icon at bounding box center [816, 131] width 4 height 4
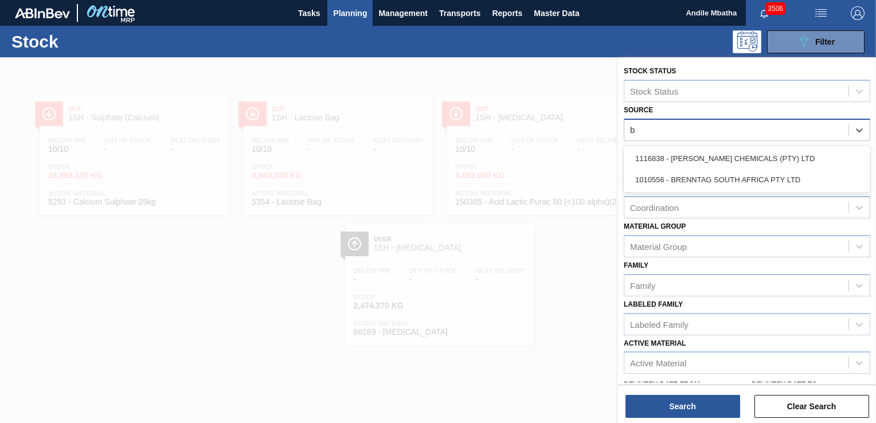
type input "br"
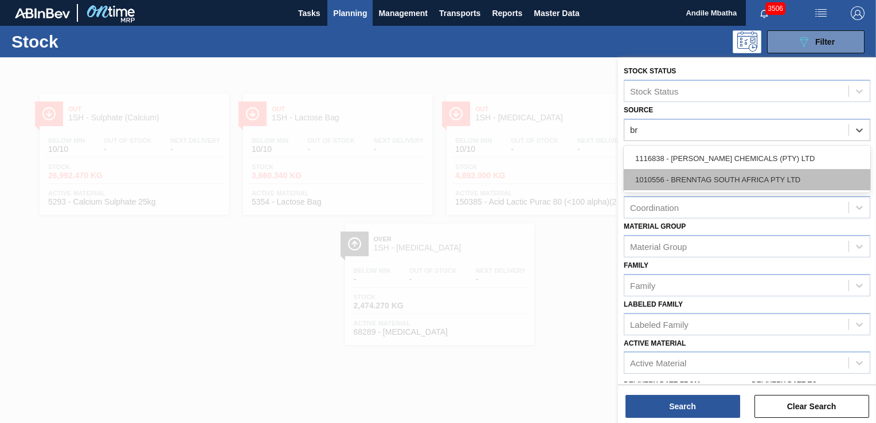
click at [672, 178] on div "1010556 - BRENNTAG SOUTH AFRICA PTY LTD" at bounding box center [747, 179] width 247 height 21
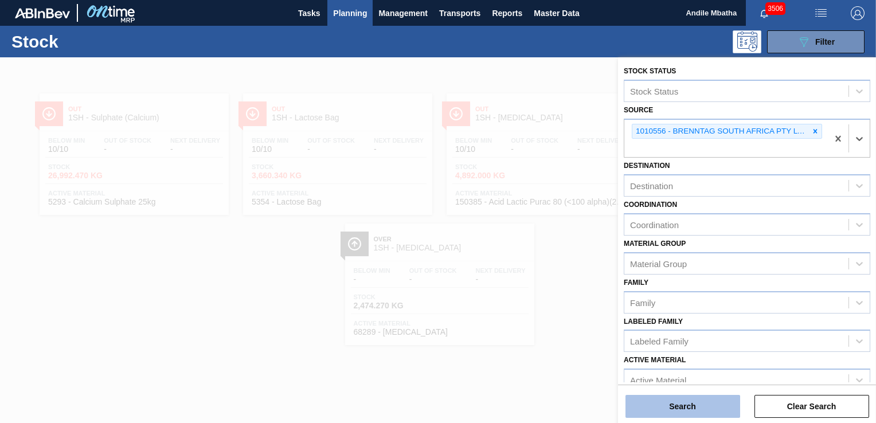
click at [689, 416] on button "Search" at bounding box center [683, 406] width 115 height 23
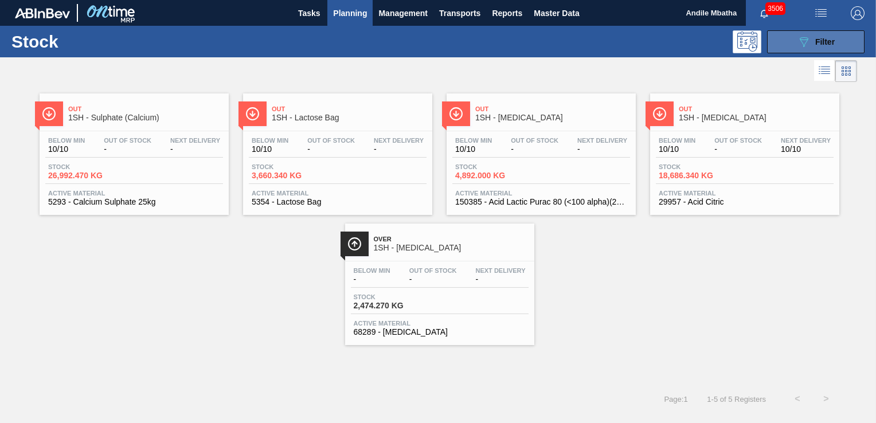
click at [823, 47] on div "089F7B8B-B2A5-4AFE-B5C0-19BA573D28AC Filter" at bounding box center [816, 42] width 38 height 14
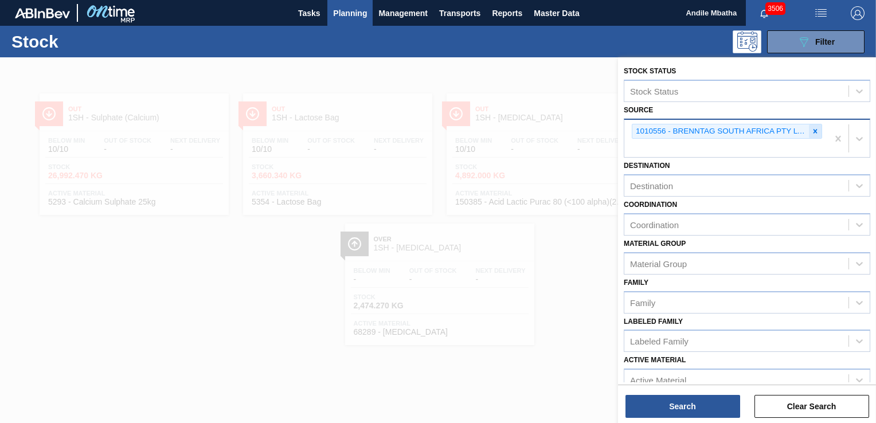
click at [811, 132] on icon at bounding box center [815, 131] width 8 height 8
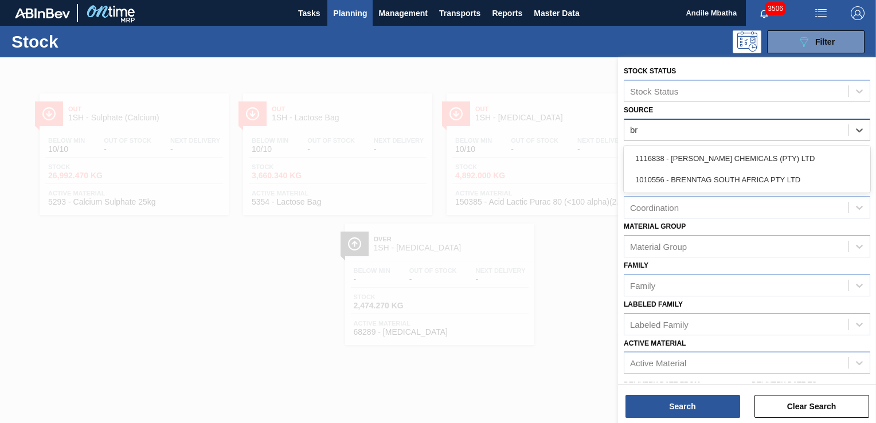
type input "bre"
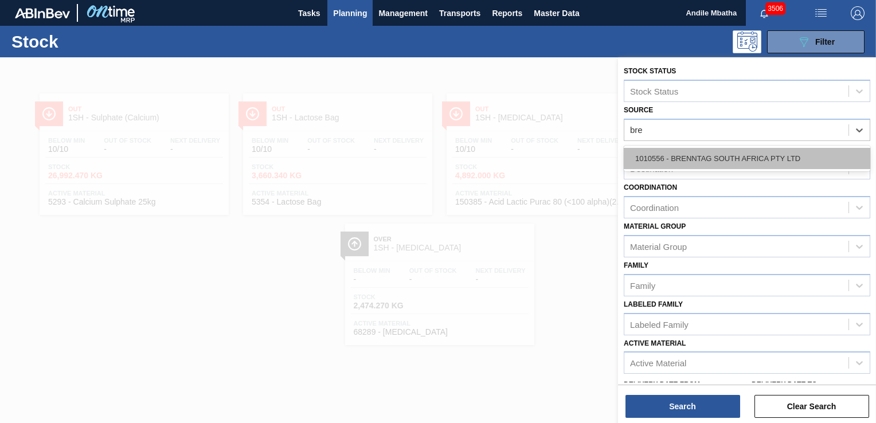
click at [700, 156] on div "1010556 - BRENNTAG SOUTH AFRICA PTY LTD" at bounding box center [747, 158] width 247 height 21
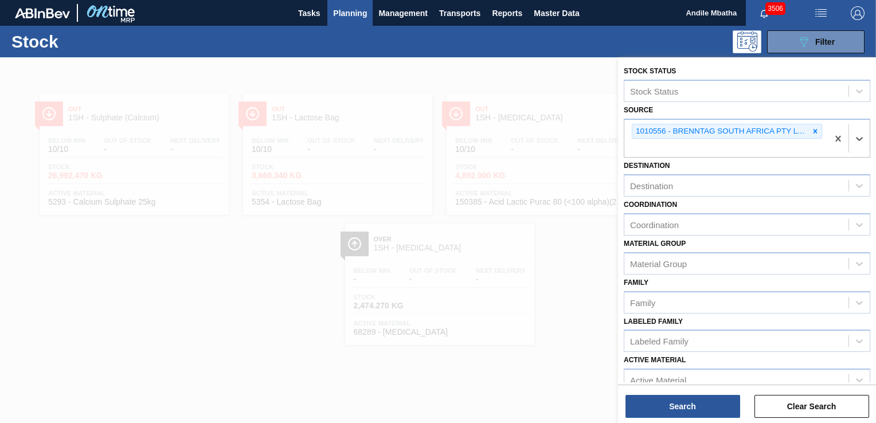
click at [659, 419] on div "Stock Status Stock Status Source option 1010556 - BRENNTAG SOUTH AFRICA PTY LTD…" at bounding box center [747, 241] width 258 height 368
click at [661, 411] on button "Search" at bounding box center [683, 406] width 115 height 23
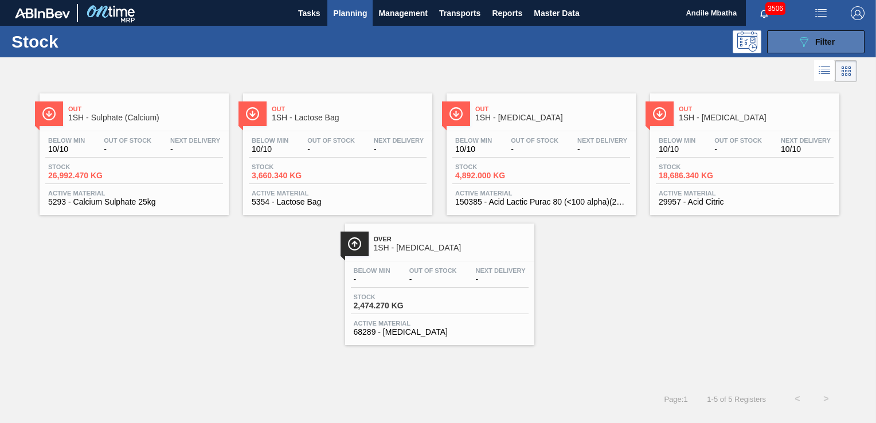
click at [807, 48] on icon "089F7B8B-B2A5-4AFE-B5C0-19BA573D28AC" at bounding box center [804, 42] width 14 height 14
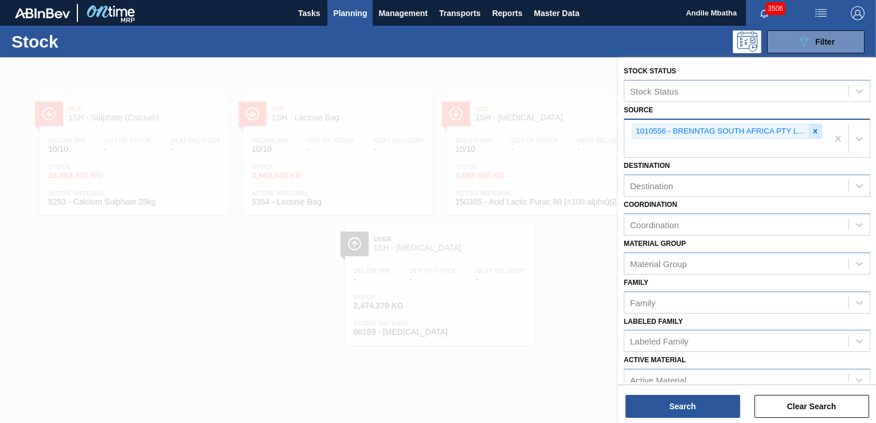
click at [811, 128] on icon at bounding box center [815, 131] width 8 height 8
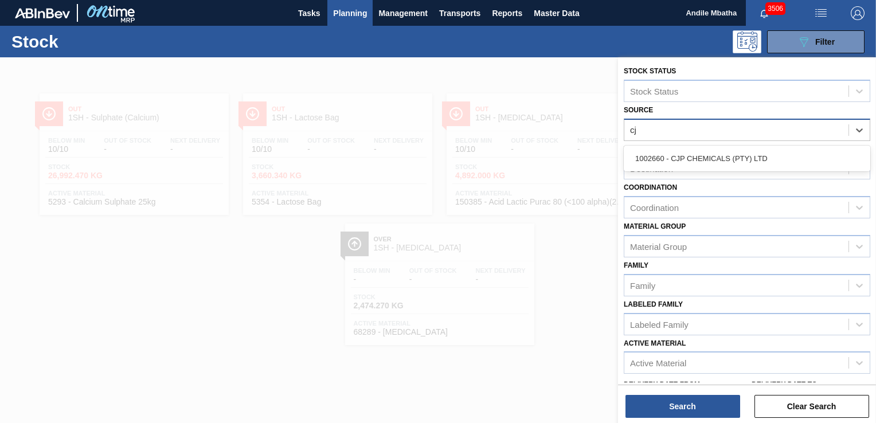
type input "cjp"
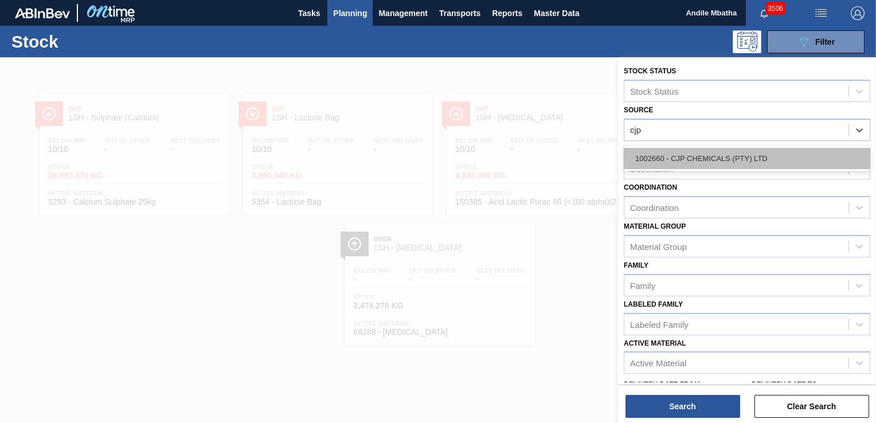
click at [684, 155] on div "1002660 - CJP CHEMICALS (PTY) LTD" at bounding box center [747, 158] width 247 height 21
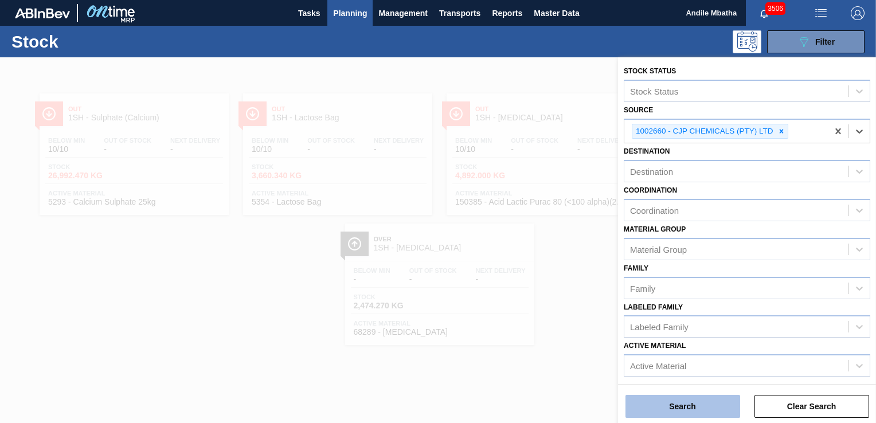
click at [673, 400] on button "Search" at bounding box center [683, 406] width 115 height 23
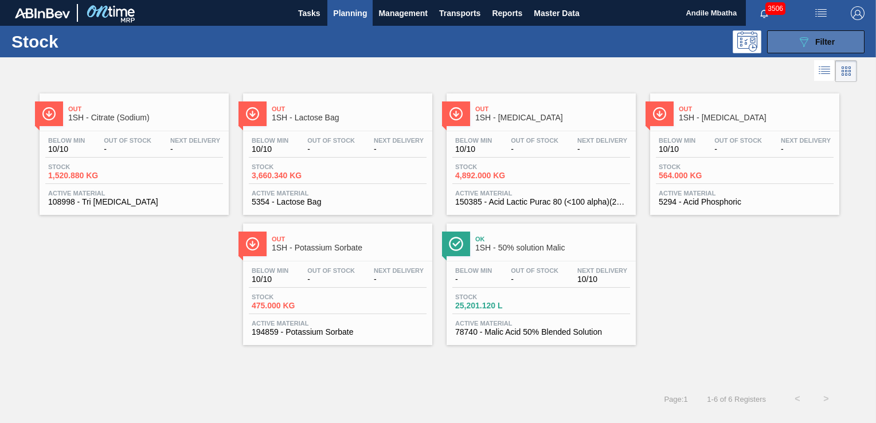
click at [814, 44] on div "089F7B8B-B2A5-4AFE-B5C0-19BA573D28AC Filter" at bounding box center [816, 42] width 38 height 14
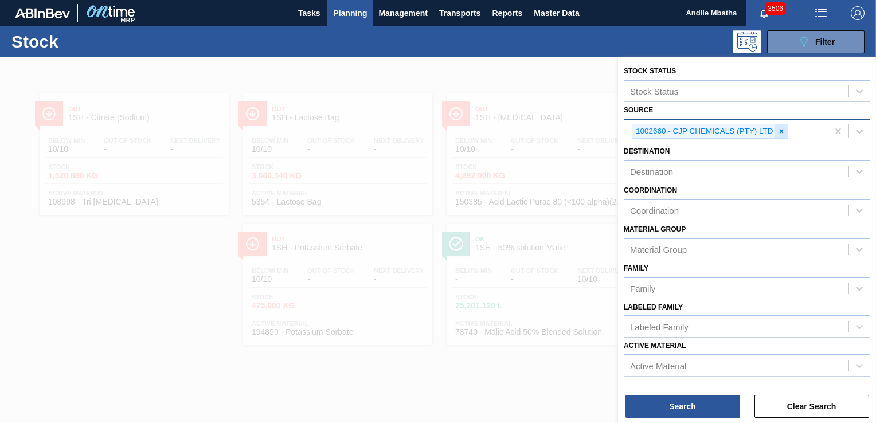
click at [786, 135] on div at bounding box center [781, 131] width 13 height 14
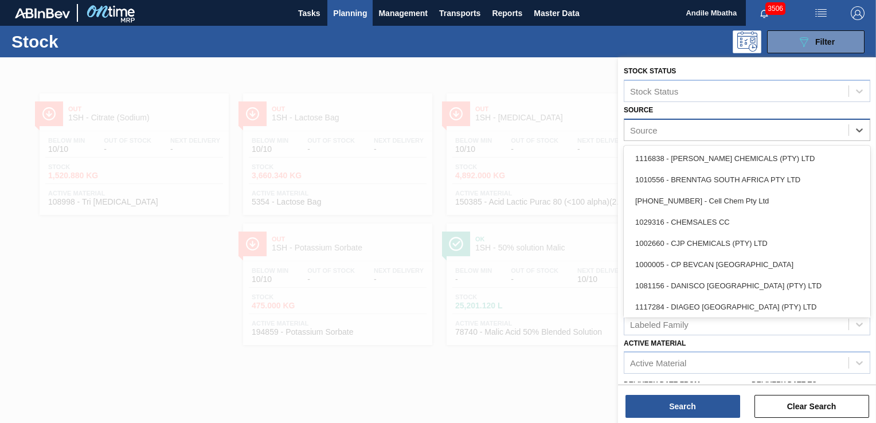
click at [671, 135] on div "Source" at bounding box center [736, 130] width 224 height 17
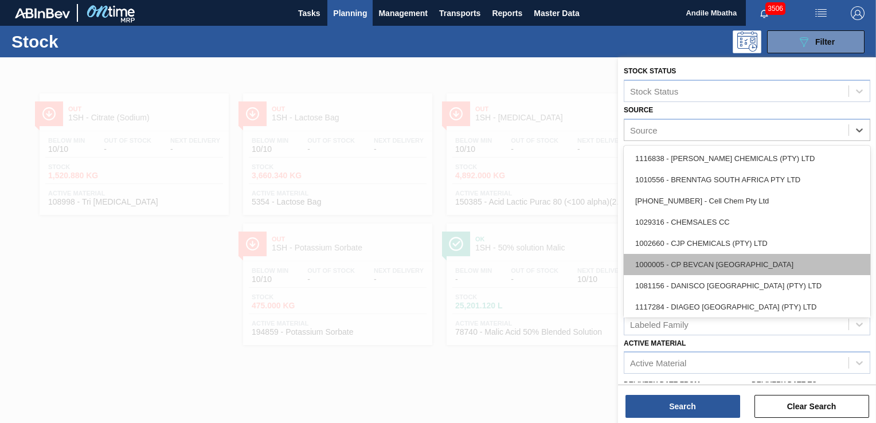
scroll to position [115, 0]
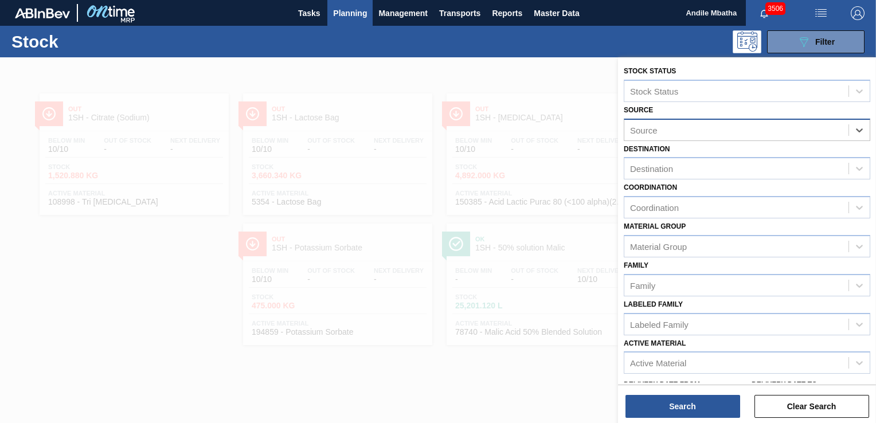
click at [673, 127] on div "Source" at bounding box center [736, 130] width 224 height 17
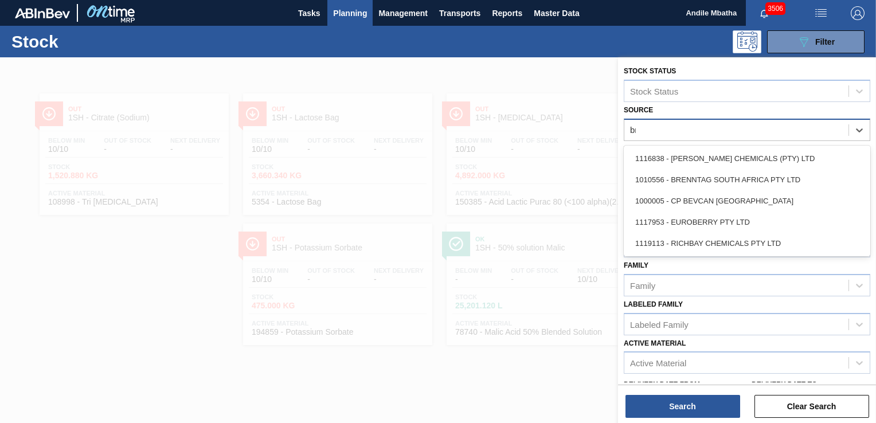
type input "bre"
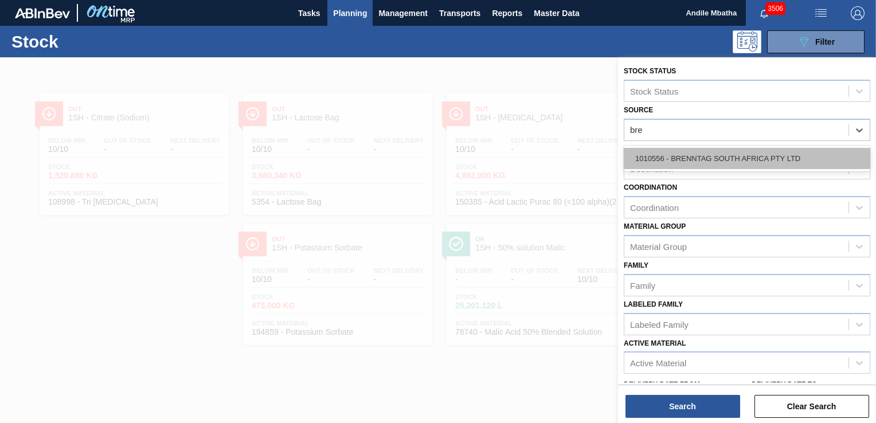
click at [698, 155] on div "1010556 - BRENNTAG SOUTH AFRICA PTY LTD" at bounding box center [747, 158] width 247 height 21
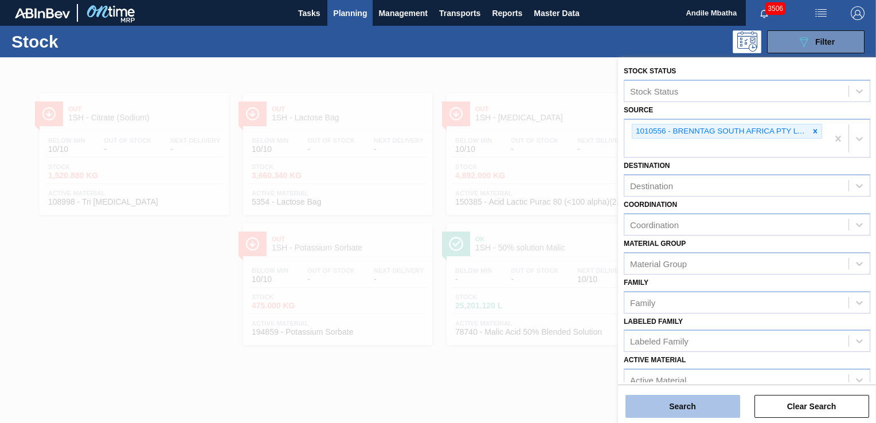
click at [705, 407] on button "Search" at bounding box center [683, 406] width 115 height 23
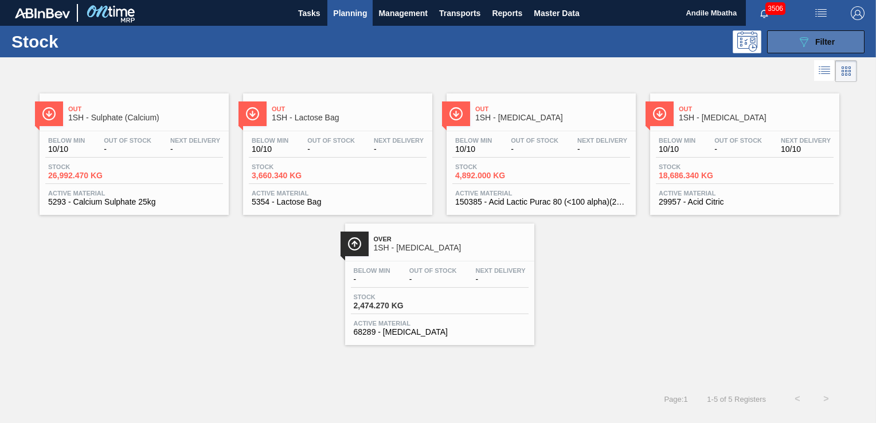
click at [815, 44] on span "Filter" at bounding box center [824, 41] width 19 height 9
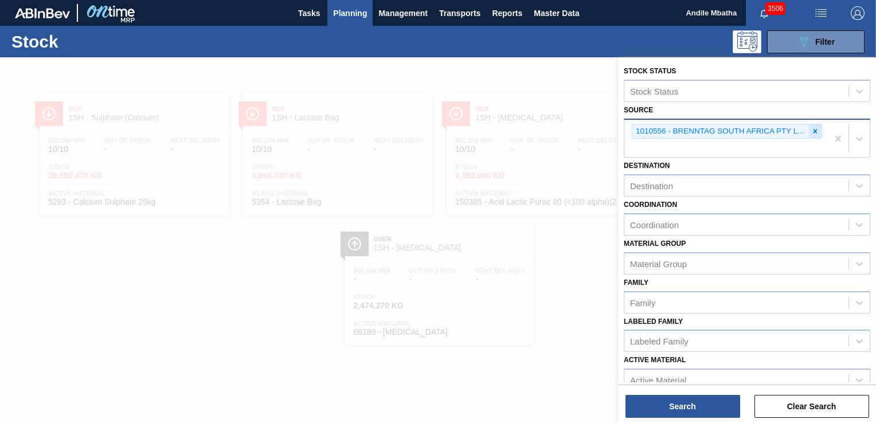
click at [809, 132] on div at bounding box center [815, 131] width 13 height 14
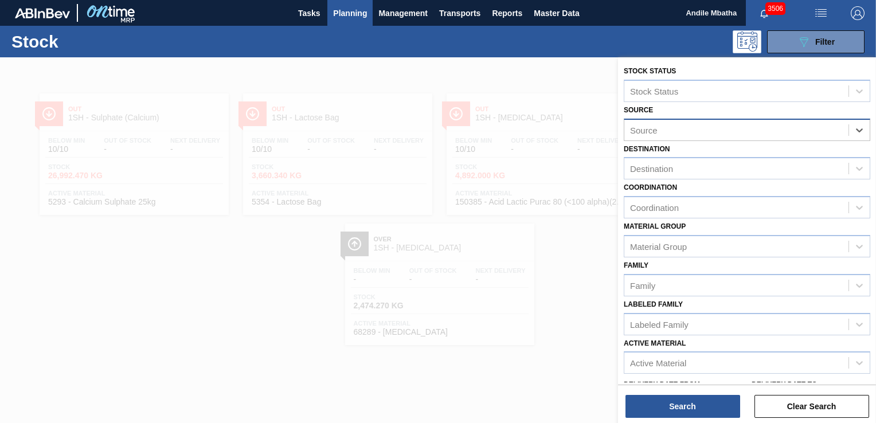
click at [701, 130] on div "Source" at bounding box center [736, 130] width 224 height 17
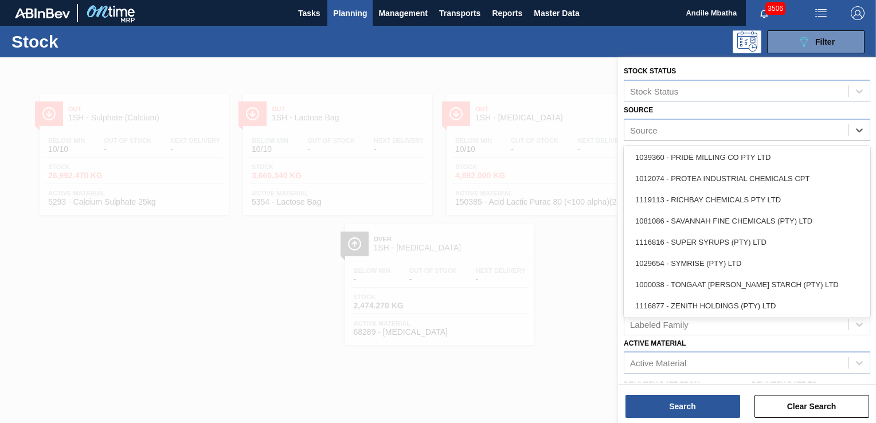
scroll to position [384, 0]
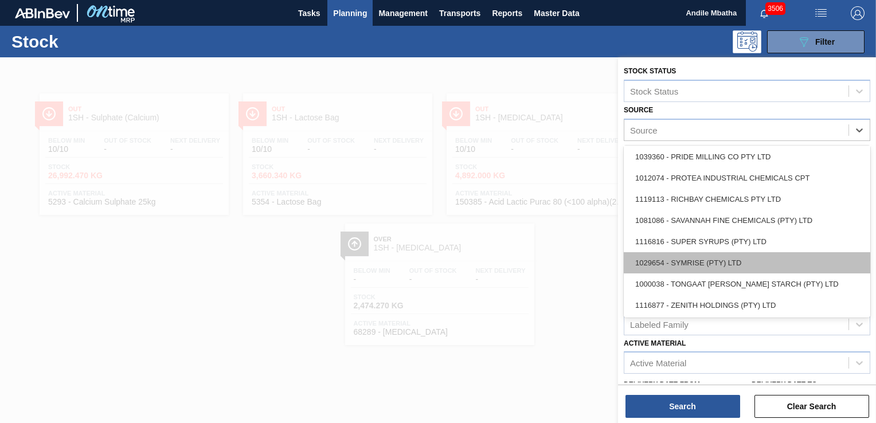
click at [691, 265] on div "1029654 - SYMRISE (PTY) LTD" at bounding box center [747, 262] width 247 height 21
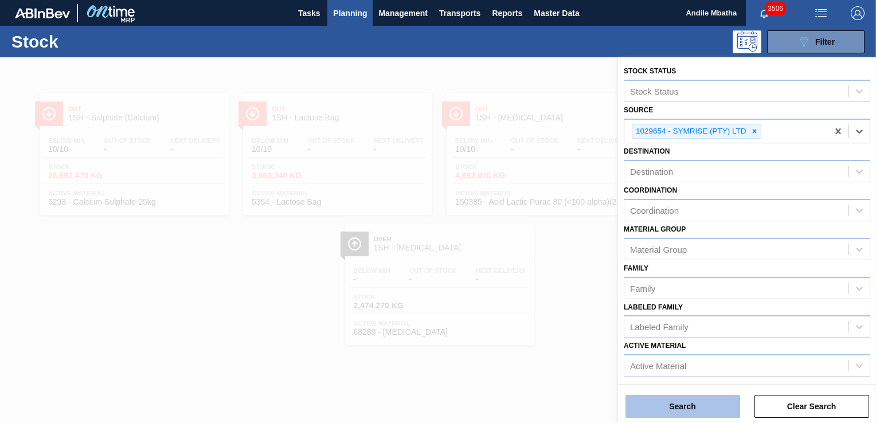
click at [685, 411] on button "Search" at bounding box center [683, 406] width 115 height 23
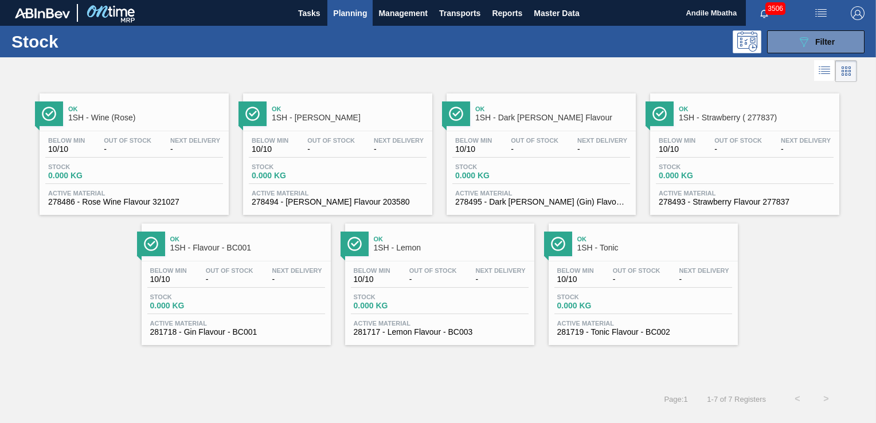
click at [211, 270] on span "Out Of Stock" at bounding box center [230, 270] width 48 height 7
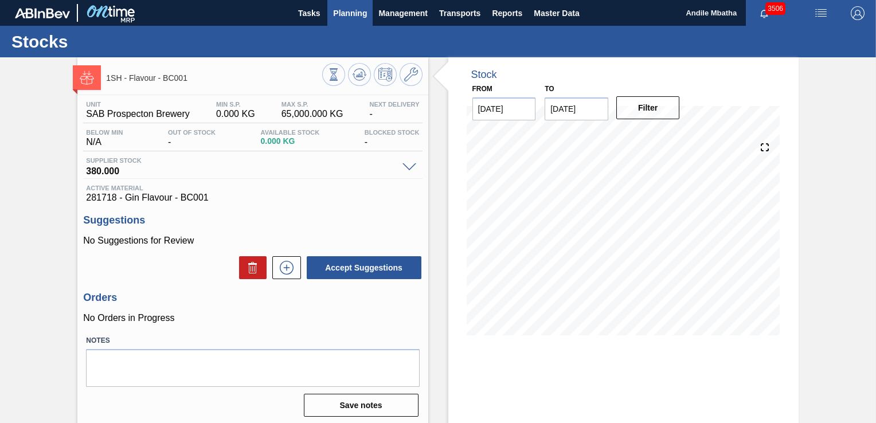
click at [339, 13] on span "Planning" at bounding box center [350, 13] width 34 height 14
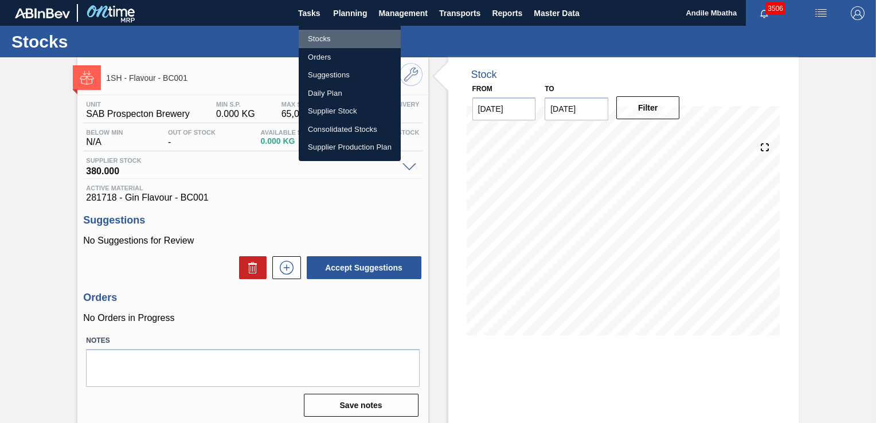
click at [334, 41] on li "Stocks" at bounding box center [350, 39] width 102 height 18
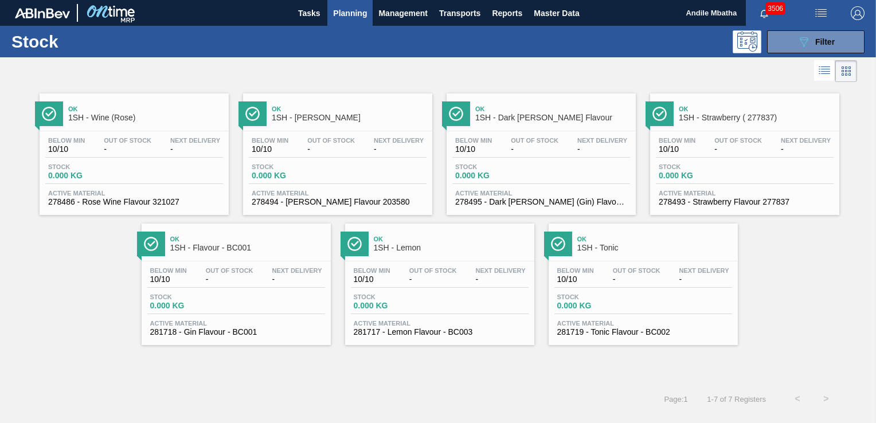
click at [406, 290] on div "Below Min 10/10 Out Of Stock - Next Delivery - Stock 0.000 KG Active Material 2…" at bounding box center [439, 300] width 189 height 78
click at [628, 314] on div "Below Min 10/10 Out Of Stock - Next Delivery - Stock 0.000 KG Active Material 2…" at bounding box center [643, 300] width 189 height 78
click at [467, 307] on div "Stock 0.000 KG" at bounding box center [440, 304] width 178 height 21
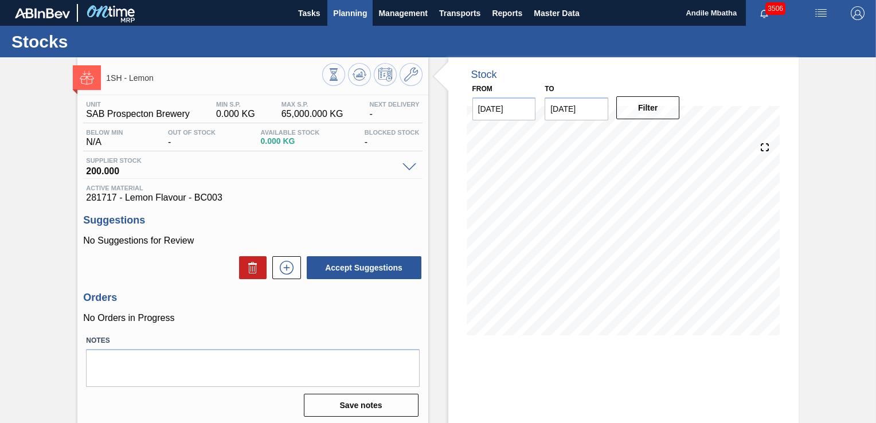
click at [339, 13] on span "Planning" at bounding box center [350, 13] width 34 height 14
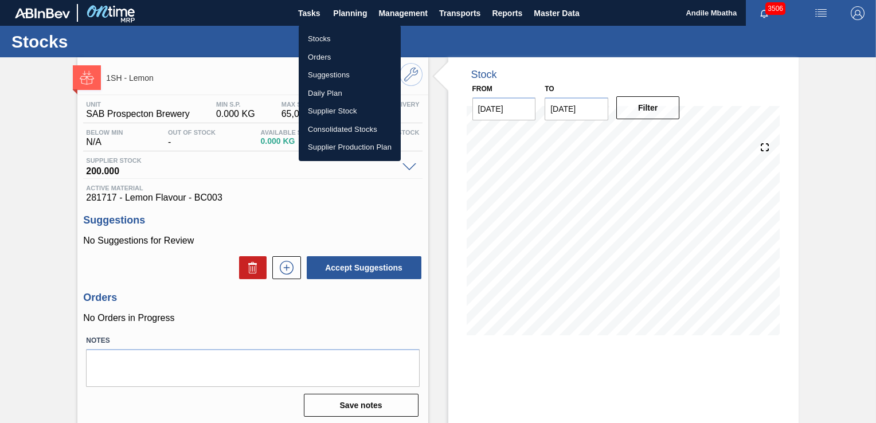
click at [347, 38] on li "Stocks" at bounding box center [350, 39] width 102 height 18
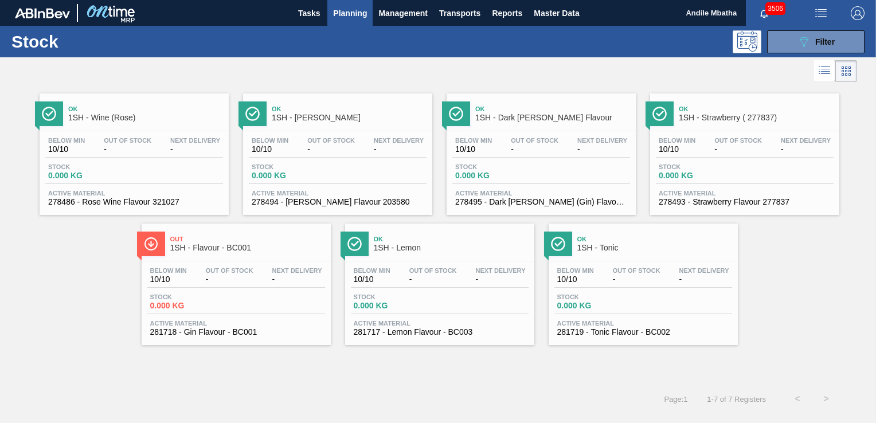
click at [787, 299] on div "Ok 1SH - Wine (Rose) Below Min 10/10 Out Of Stock - Next Delivery - Stock 0.000…" at bounding box center [438, 215] width 876 height 260
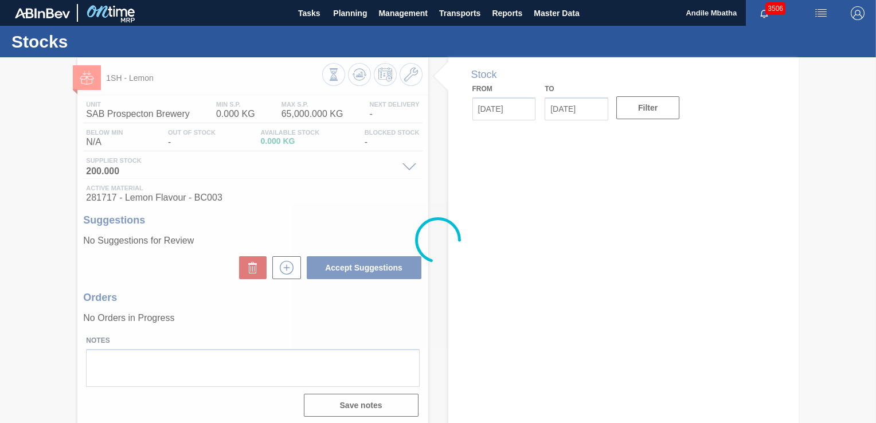
type input "[DATE]"
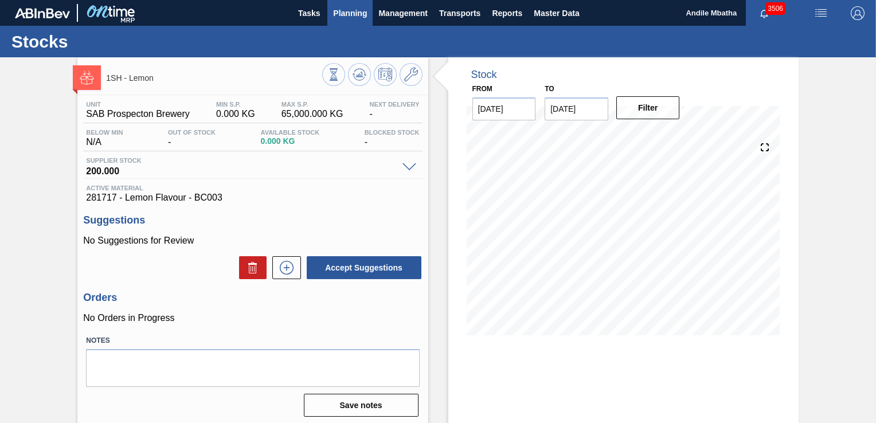
click at [339, 13] on span "Planning" at bounding box center [350, 13] width 34 height 14
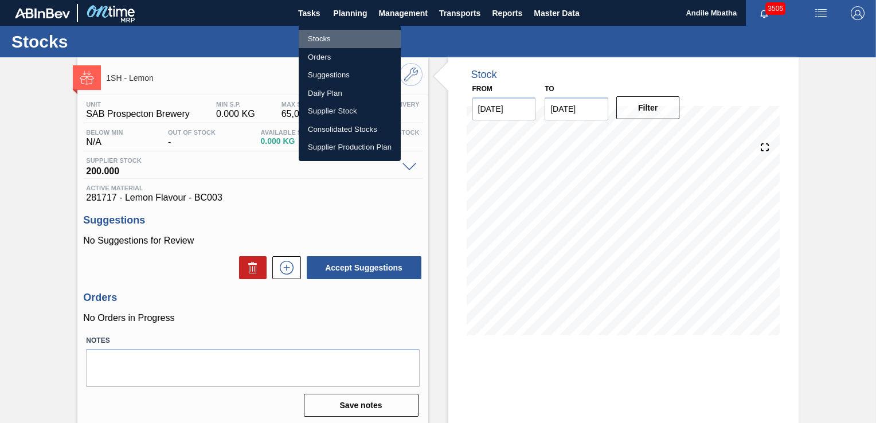
click at [341, 34] on li "Stocks" at bounding box center [350, 39] width 102 height 18
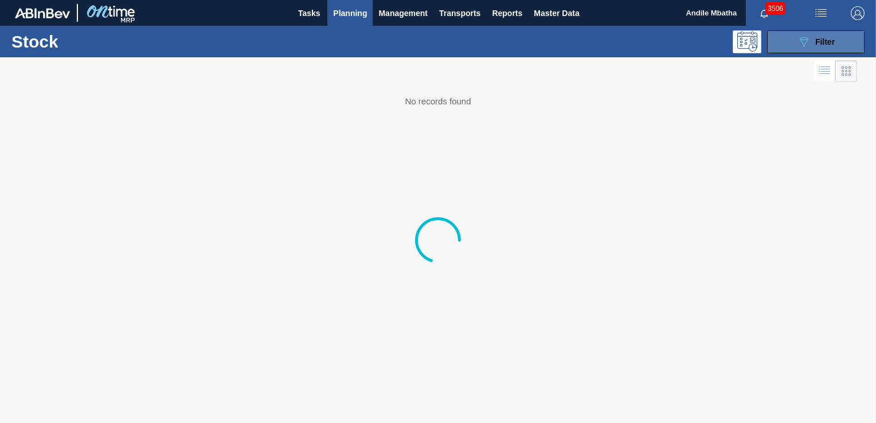
click at [816, 45] on span "Filter" at bounding box center [824, 41] width 19 height 9
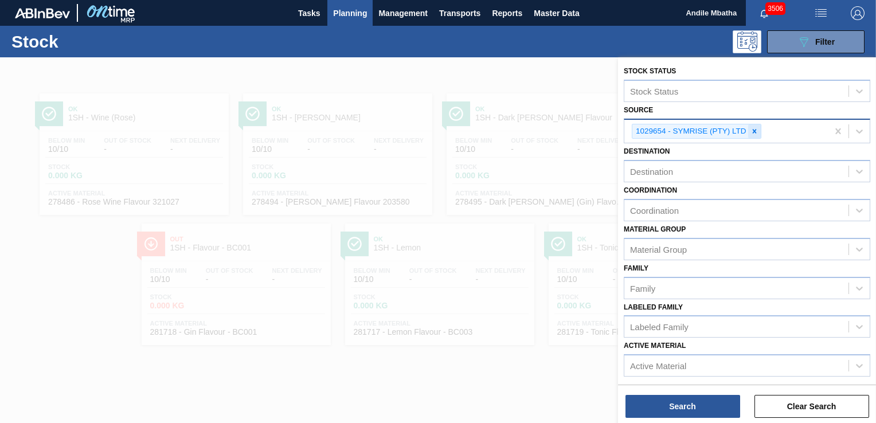
click at [753, 130] on icon at bounding box center [754, 131] width 4 height 4
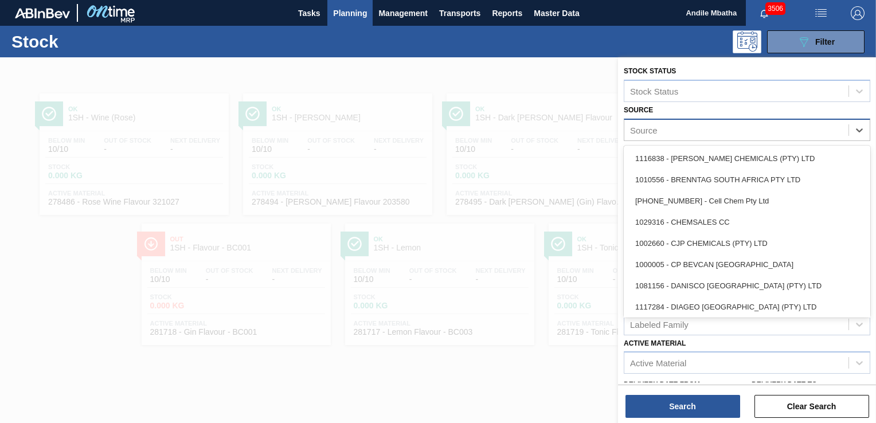
click at [657, 128] on div "Source" at bounding box center [736, 130] width 224 height 17
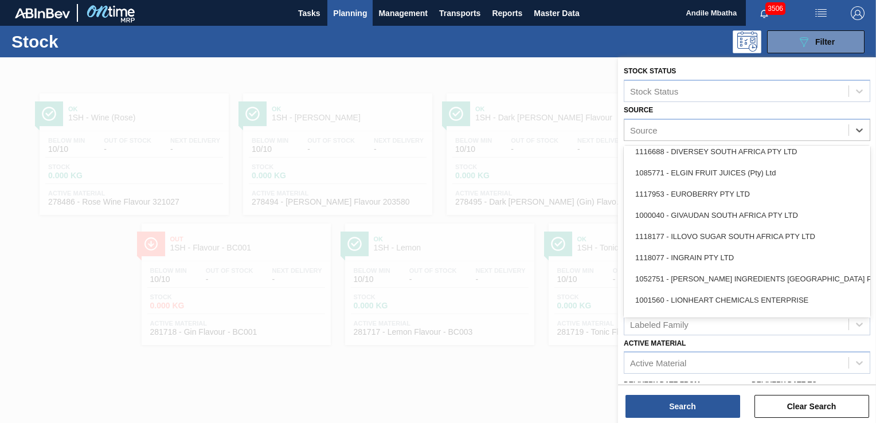
scroll to position [178, 0]
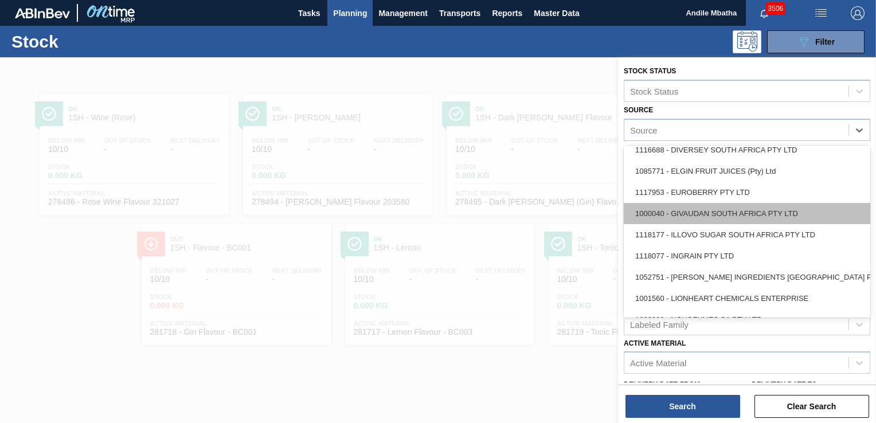
click at [702, 210] on div "1000040 - GIVAUDAN SOUTH AFRICA PTY LTD" at bounding box center [747, 213] width 247 height 21
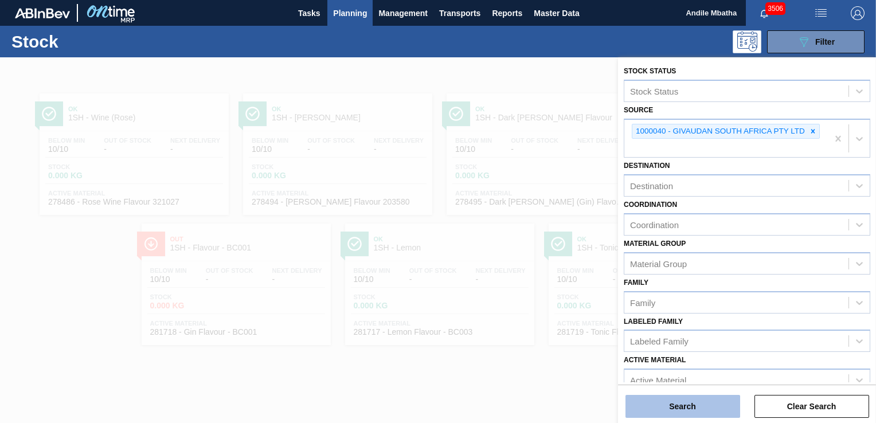
click at [657, 403] on button "Search" at bounding box center [683, 406] width 115 height 23
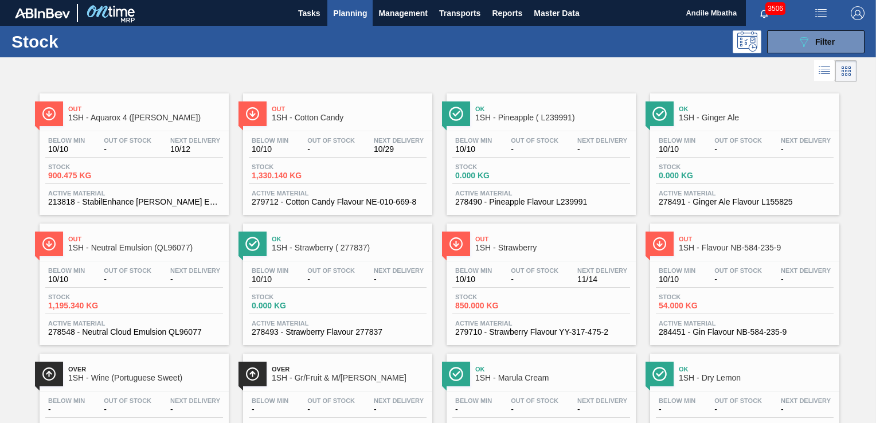
click at [158, 277] on div "Below Min 10/10 Out Of Stock - Next Delivery -" at bounding box center [134, 277] width 178 height 21
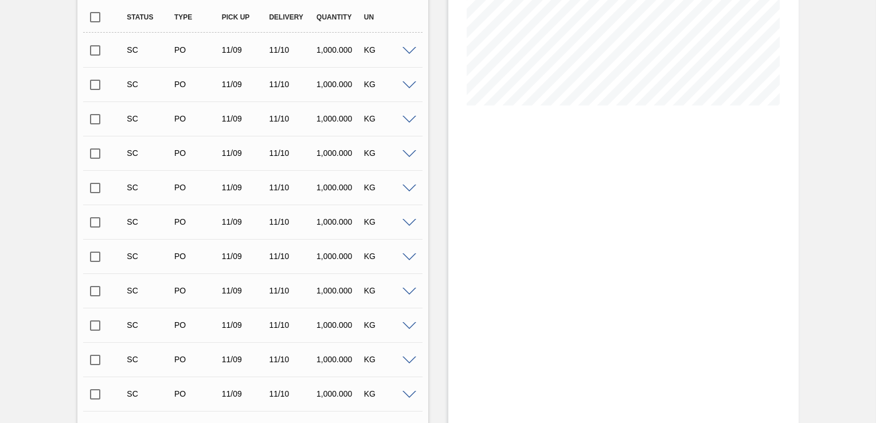
scroll to position [131, 0]
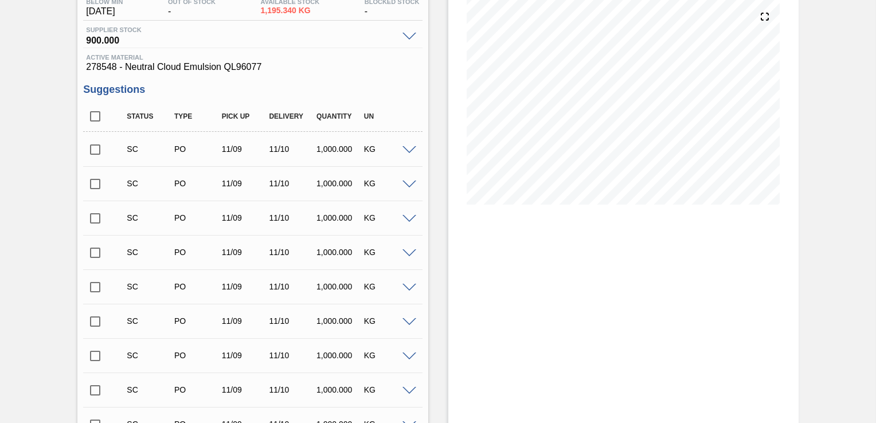
click at [411, 155] on div "SC PO 11/09 11/10 1,000.000 KG" at bounding box center [252, 149] width 339 height 29
click at [409, 153] on span at bounding box center [410, 150] width 14 height 9
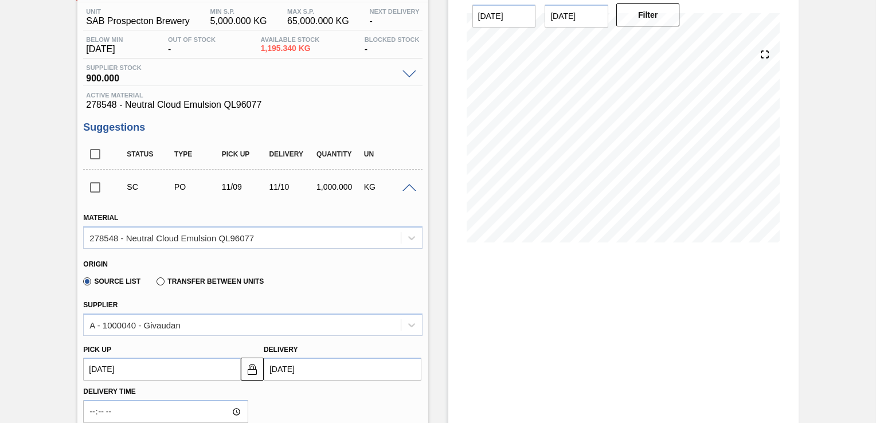
scroll to position [73, 0]
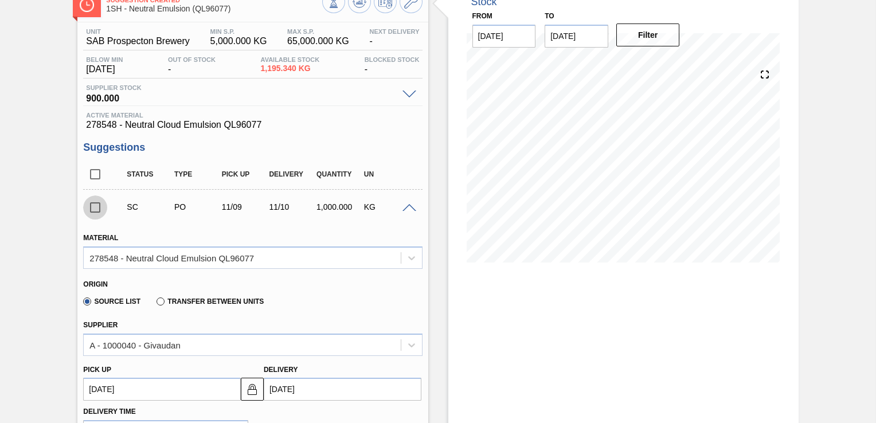
click at [94, 205] on input "checkbox" at bounding box center [95, 208] width 24 height 24
drag, startPoint x: 874, startPoint y: 61, endPoint x: 875, endPoint y: 74, distance: 13.2
click at [874, 104] on main "Tasks Planning Management Transports Reports Master Data Andile Mbatha 3506 Mar…" at bounding box center [438, 211] width 876 height 423
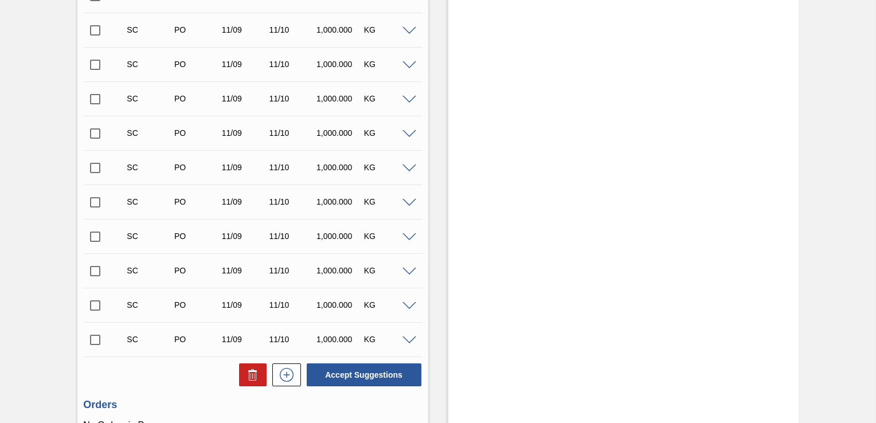
scroll to position [2546, 0]
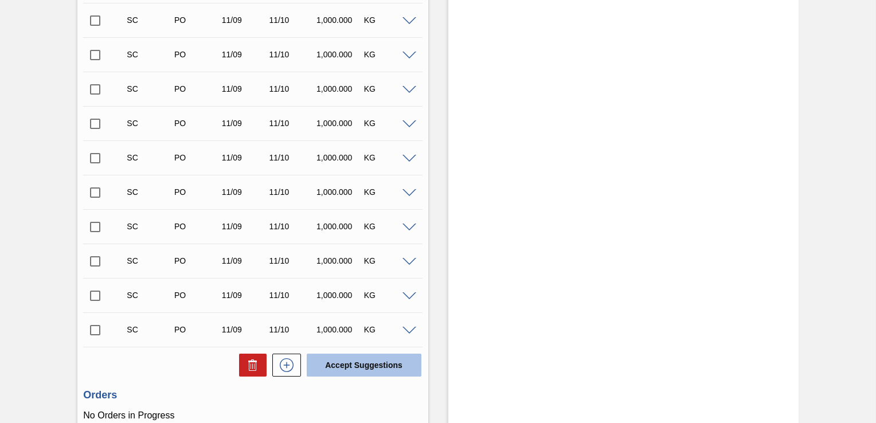
click at [363, 361] on button "Accept Suggestions" at bounding box center [364, 365] width 115 height 23
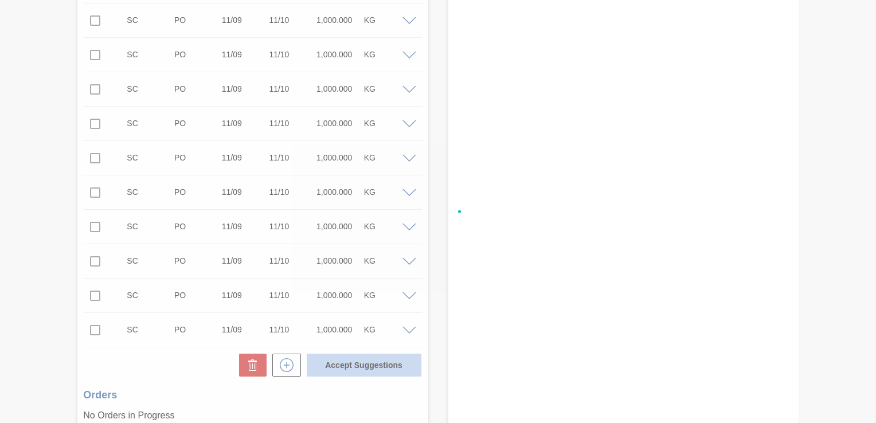
checkbox input "false"
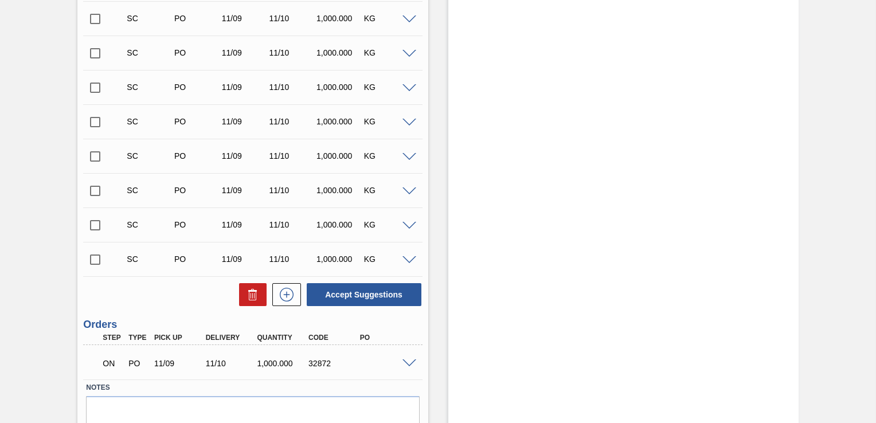
scroll to position [2203, 0]
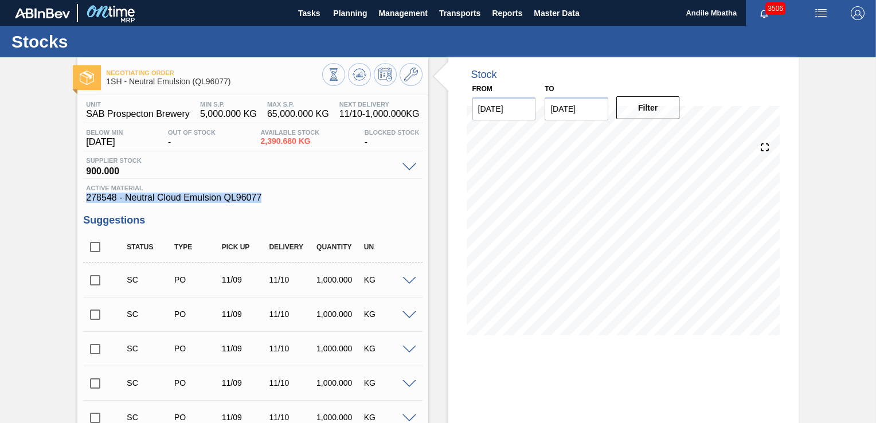
drag, startPoint x: 268, startPoint y: 197, endPoint x: 85, endPoint y: 201, distance: 183.5
click at [85, 201] on div "Active Material 278548 - Neutral Cloud Emulsion QL96077" at bounding box center [252, 194] width 339 height 18
copy span "278548 - Neutral Cloud Emulsion QL96077"
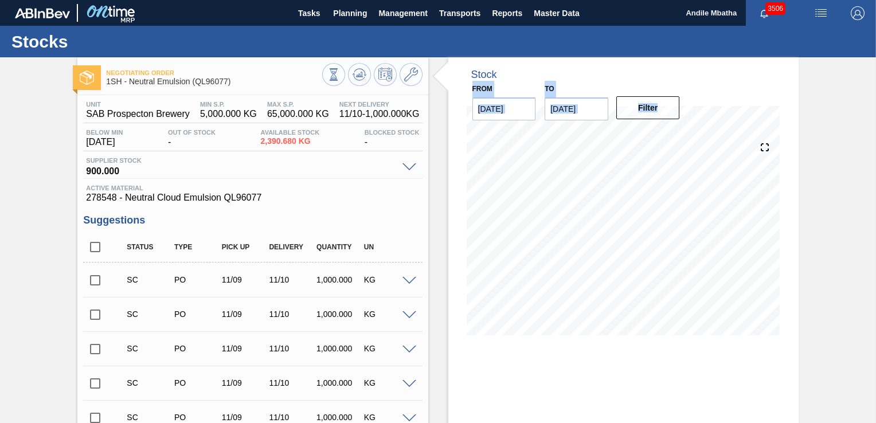
drag, startPoint x: 874, startPoint y: 63, endPoint x: 873, endPoint y: 122, distance: 58.5
drag, startPoint x: 873, startPoint y: 122, endPoint x: 818, endPoint y: 178, distance: 78.3
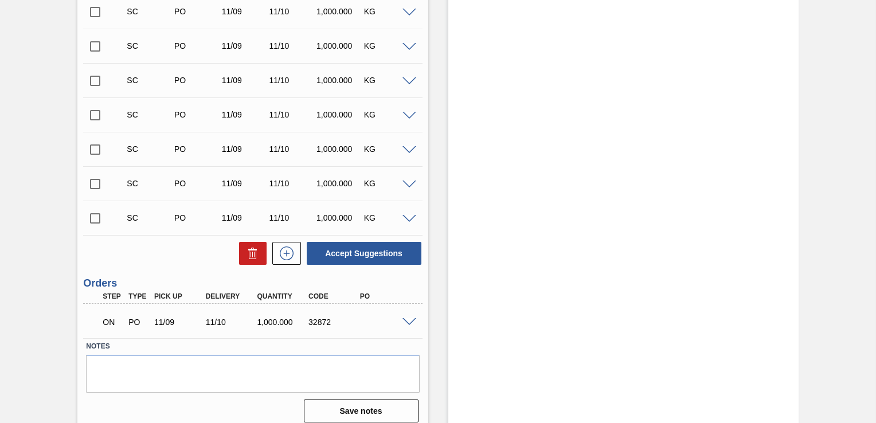
scroll to position [2201, 0]
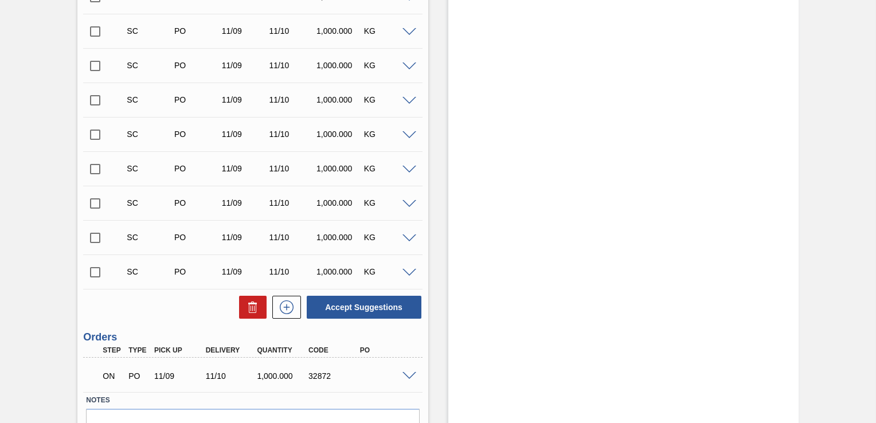
scroll to position [2143, 0]
